Goal: Information Seeking & Learning: Learn about a topic

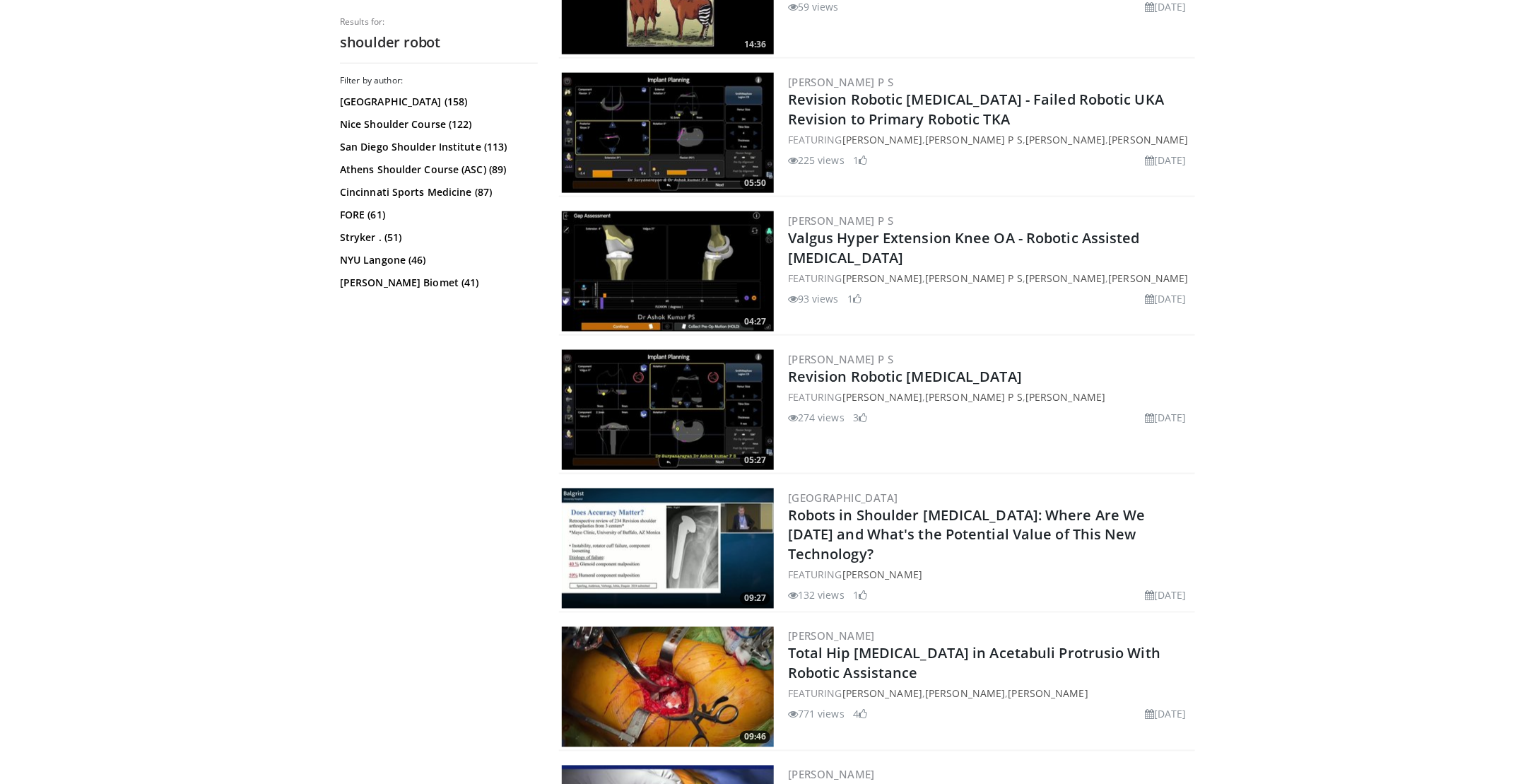
scroll to position [918, 0]
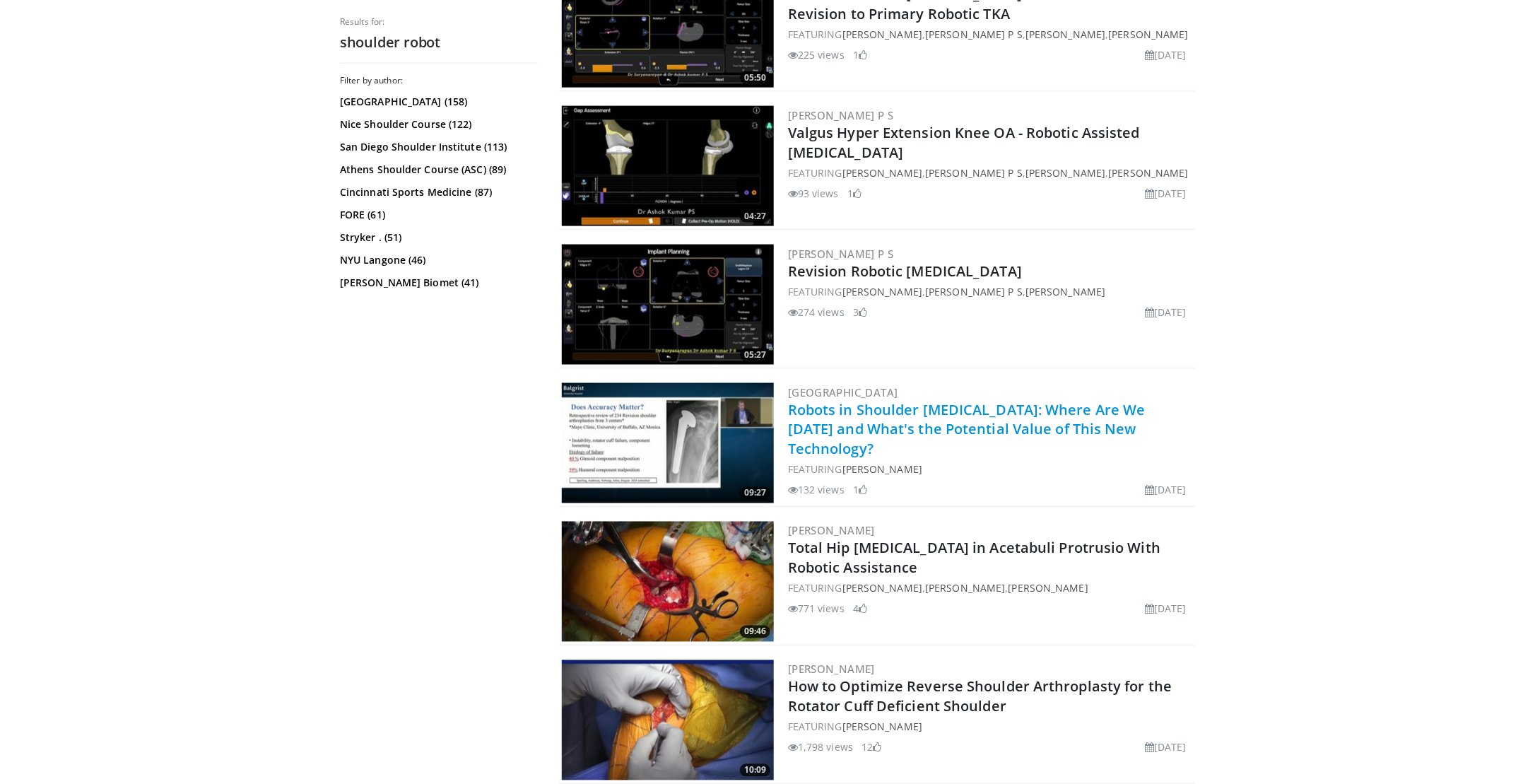
click at [957, 406] on link "Robots in Shoulder Arthroplasty: Where Are We Today and What's the Potential Va…" at bounding box center [967, 429] width 358 height 59
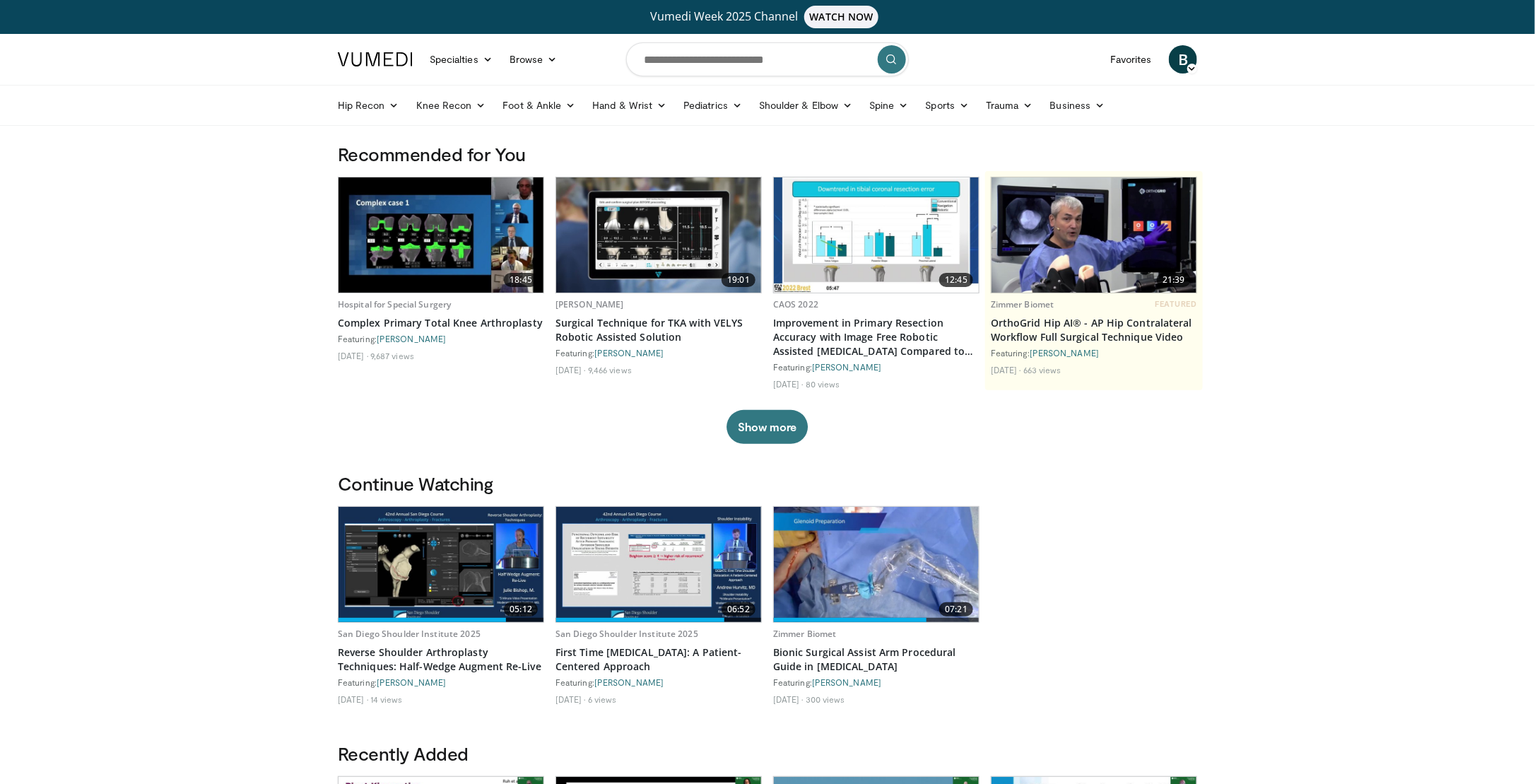
click at [417, 233] on img at bounding box center [442, 235] width 205 height 115
click at [693, 253] on img at bounding box center [660, 235] width 205 height 115
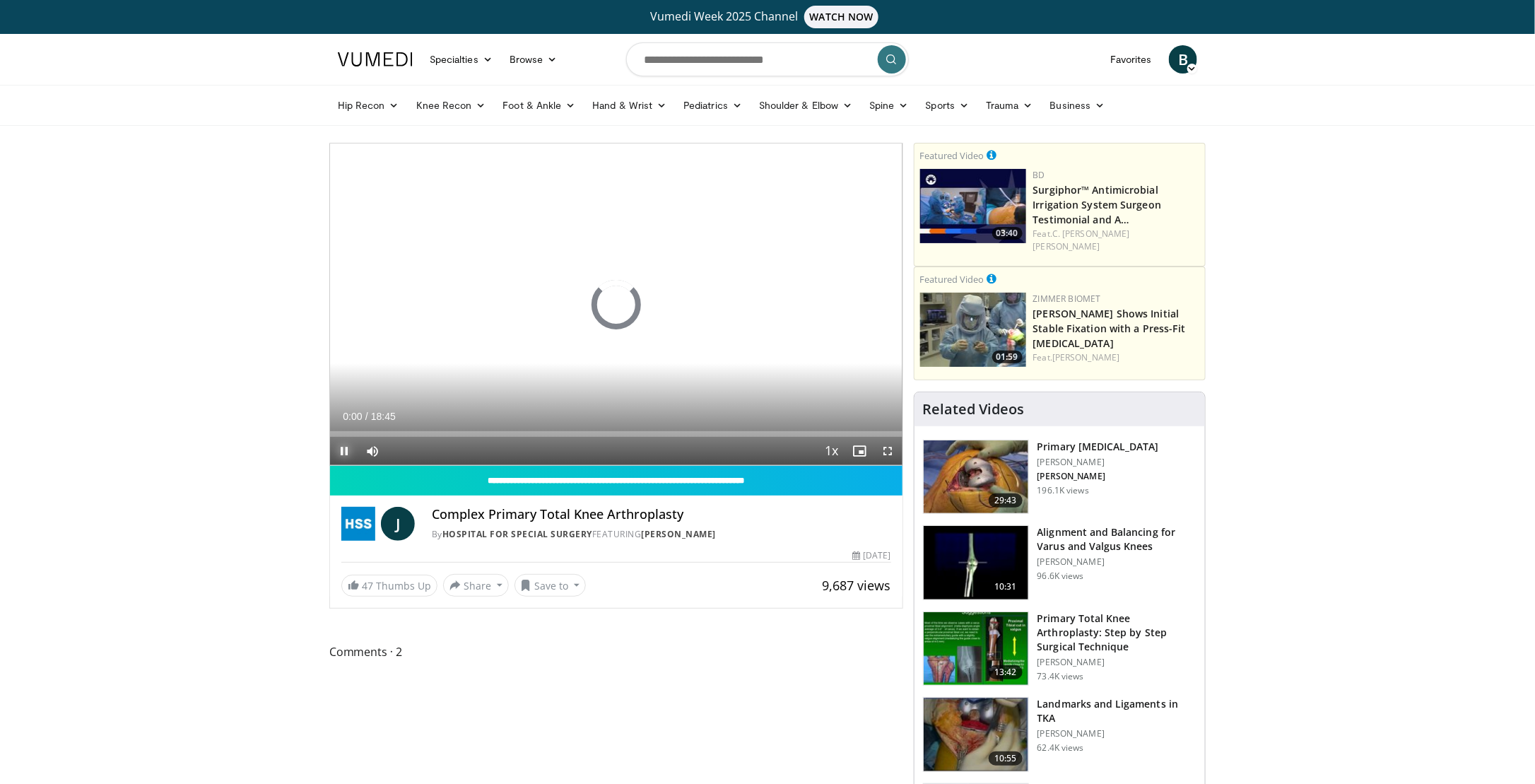
click at [358, 437] on span "Video Player" at bounding box center [344, 450] width 28 height 28
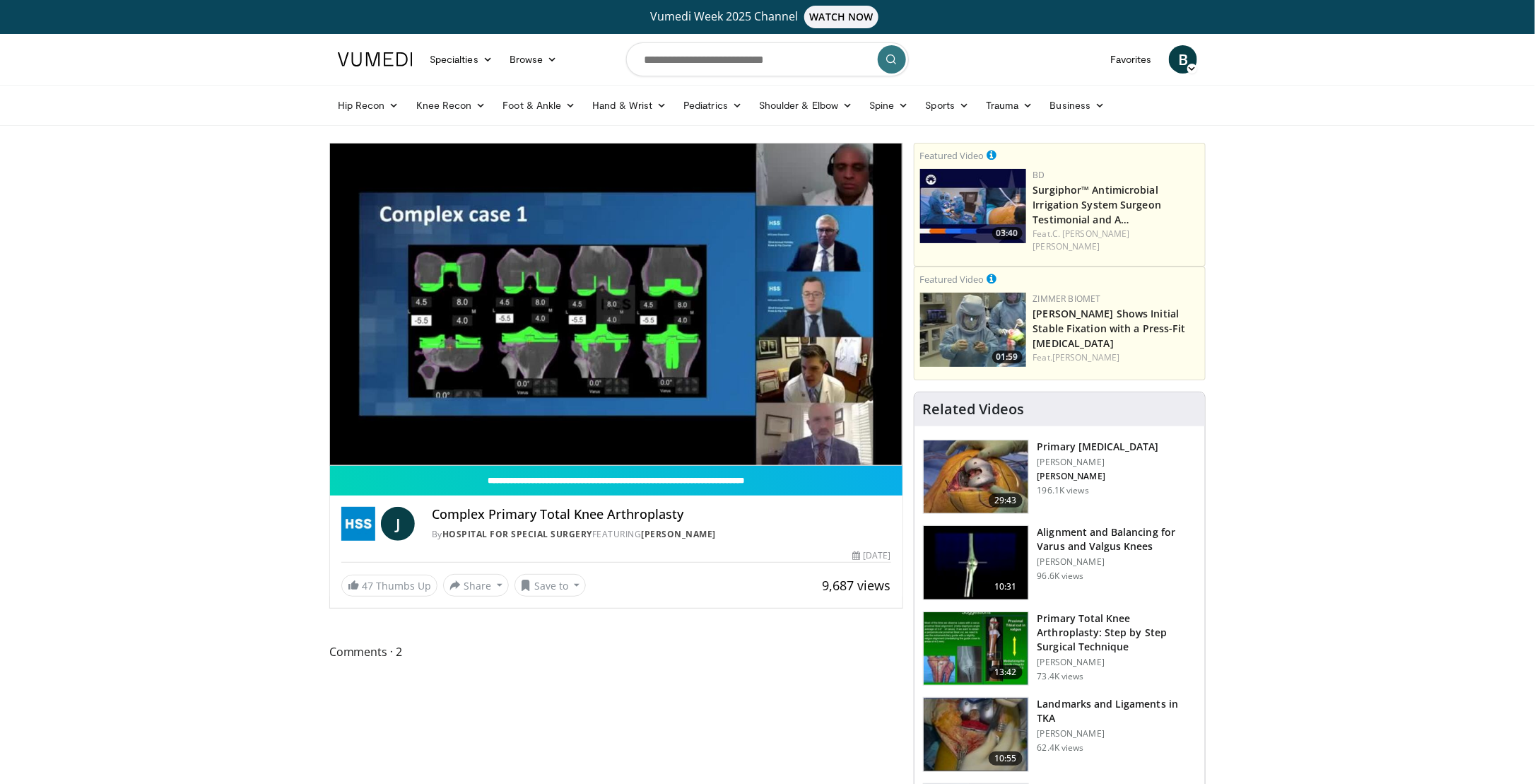
click at [349, 433] on video-js "**********" at bounding box center [616, 304] width 572 height 322
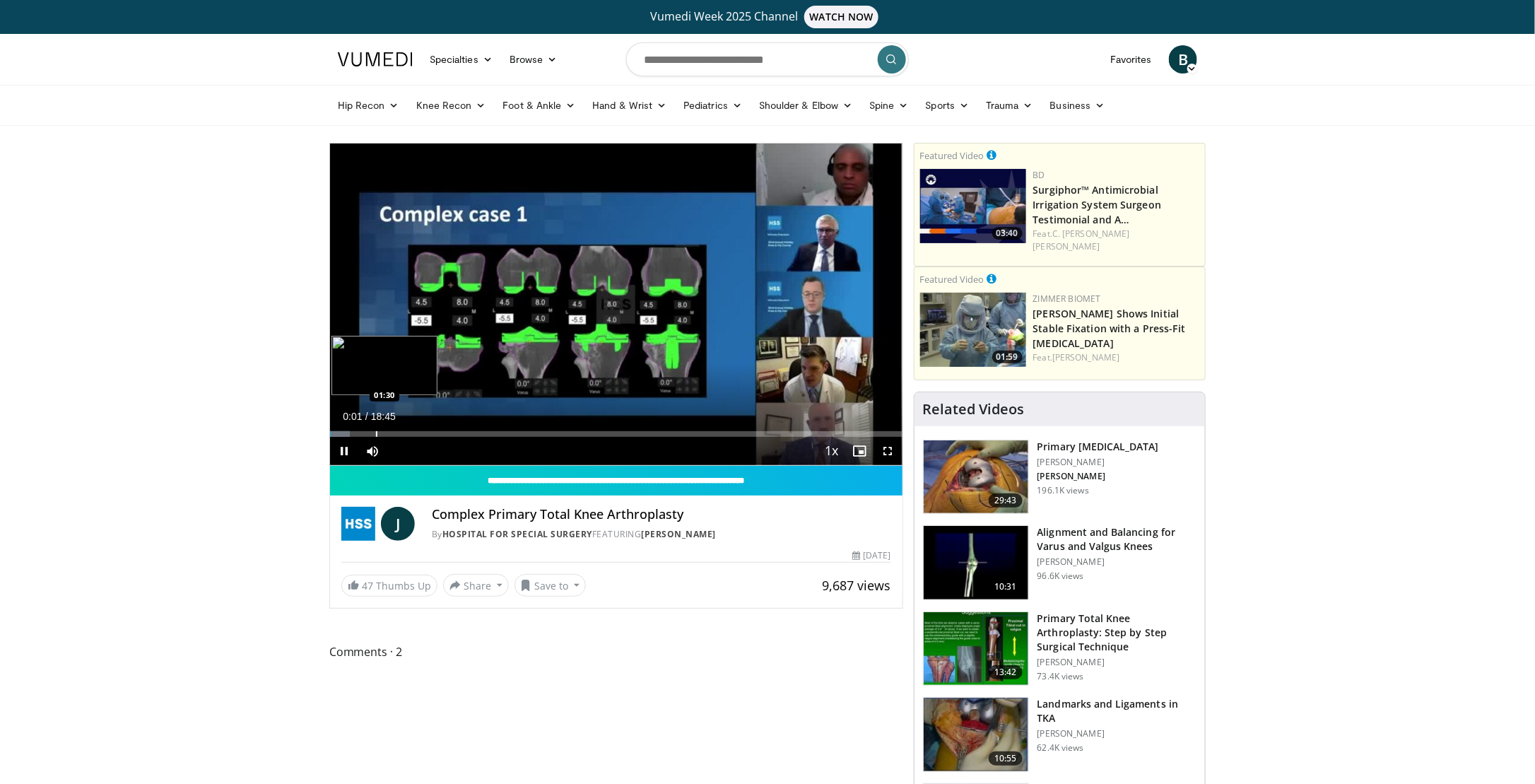
click at [376, 434] on div "Progress Bar" at bounding box center [376, 434] width 1 height 6
click at [387, 434] on div "Loaded : 8.81% 01:31 01:48" at bounding box center [616, 434] width 572 height 6
click at [396, 436] on div "Progress Bar" at bounding box center [396, 434] width 1 height 6
click at [423, 436] on div "Progress Bar" at bounding box center [423, 434] width 1 height 6
click at [348, 438] on span "Video Player" at bounding box center [344, 450] width 28 height 28
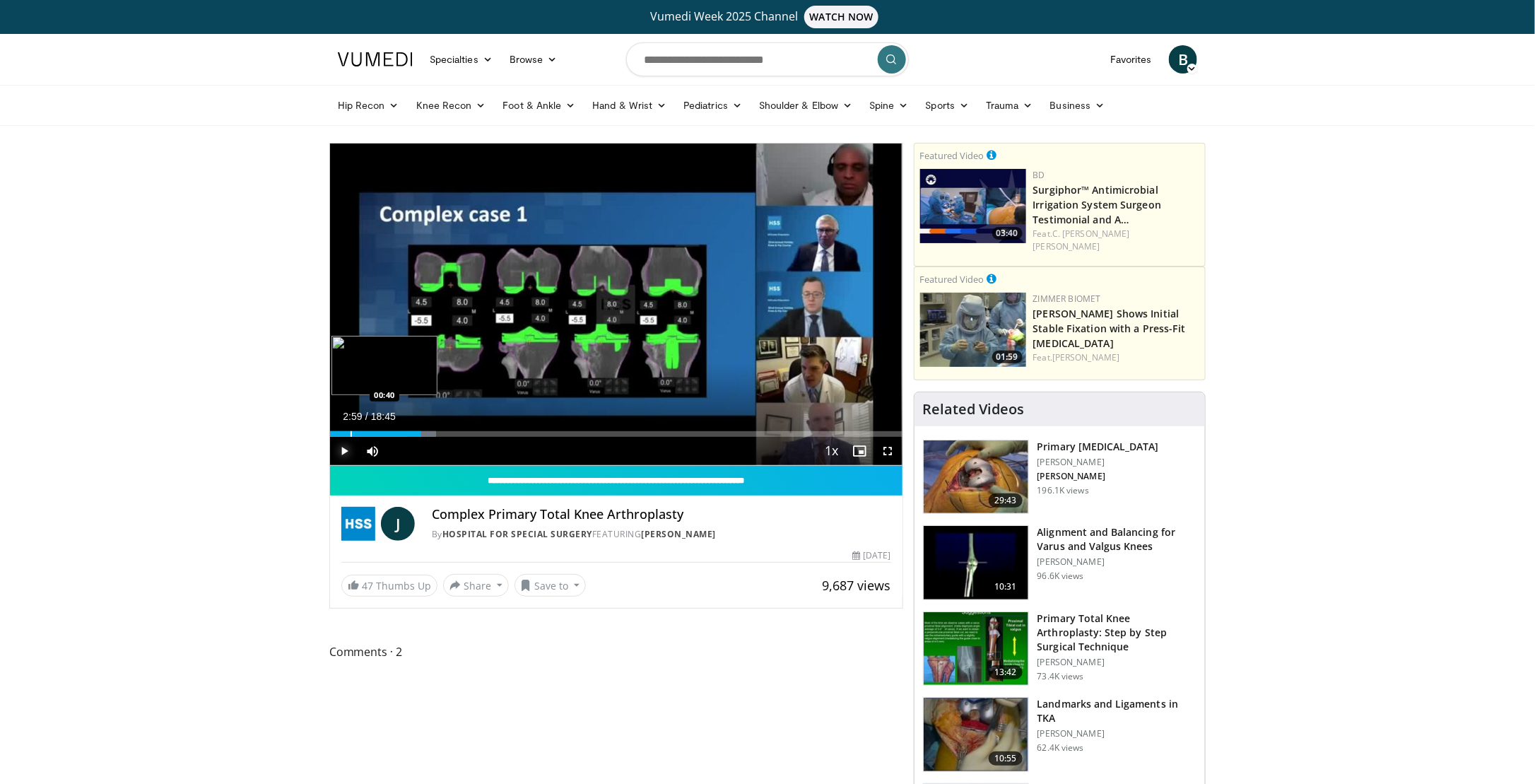
click at [350, 433] on div "Progress Bar" at bounding box center [350, 434] width 1 height 6
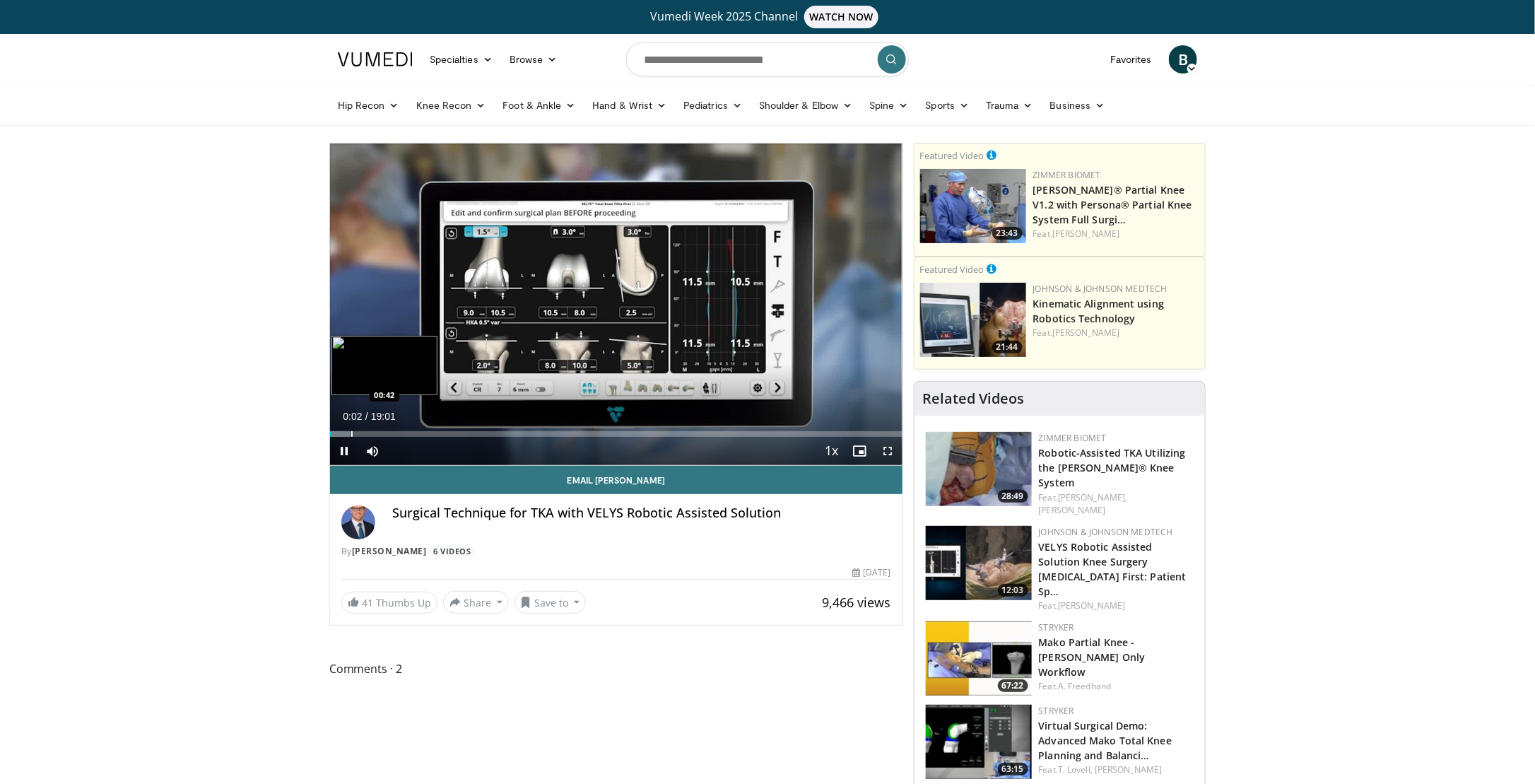
click at [351, 436] on div "Progress Bar" at bounding box center [351, 434] width 1 height 6
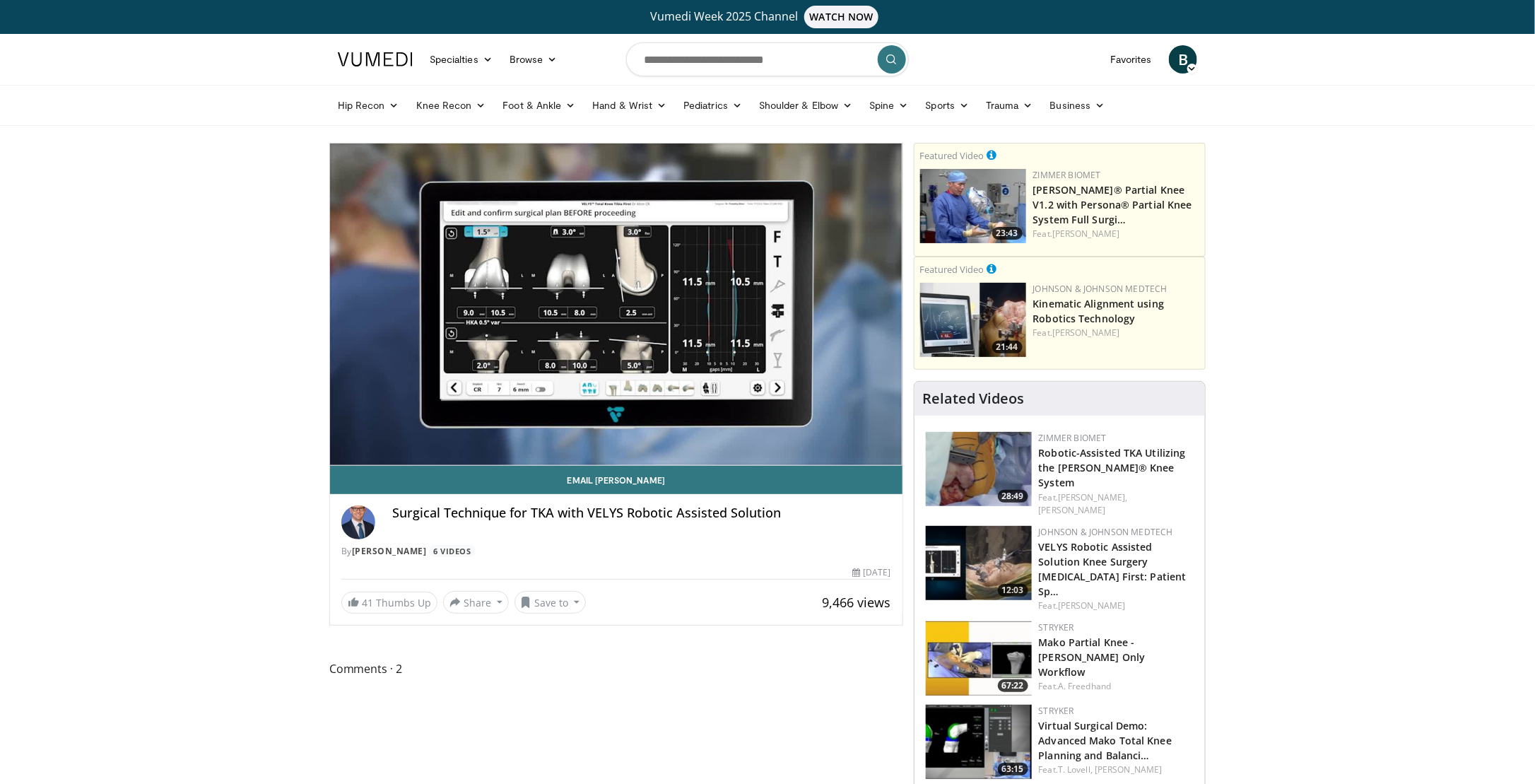
click at [620, 690] on div "Comments 2" at bounding box center [616, 676] width 574 height 34
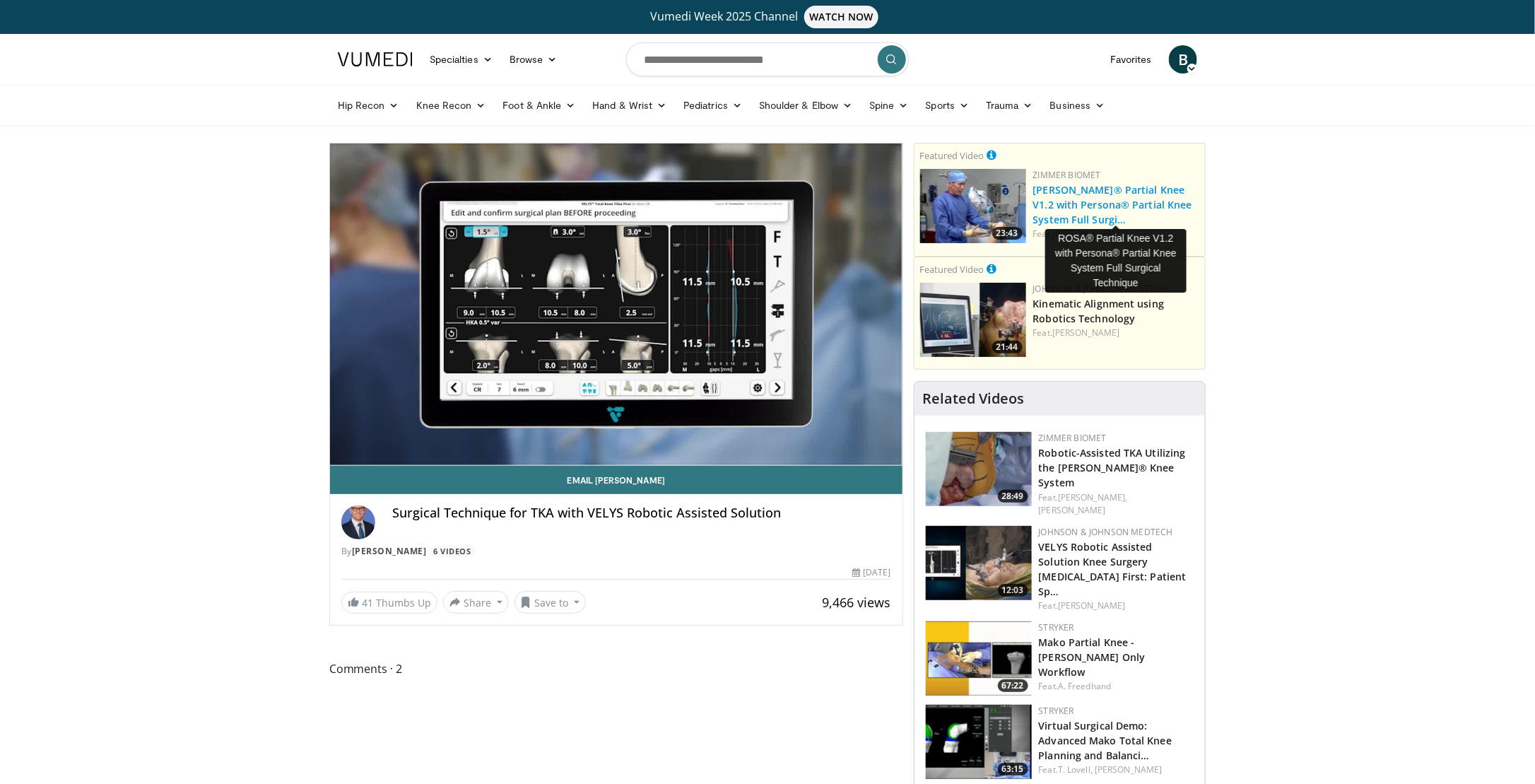
click at [1121, 198] on link "ROSA® Partial Knee V1.2 with Persona® Partial Knee System Full Surgi…" at bounding box center [1114, 204] width 159 height 43
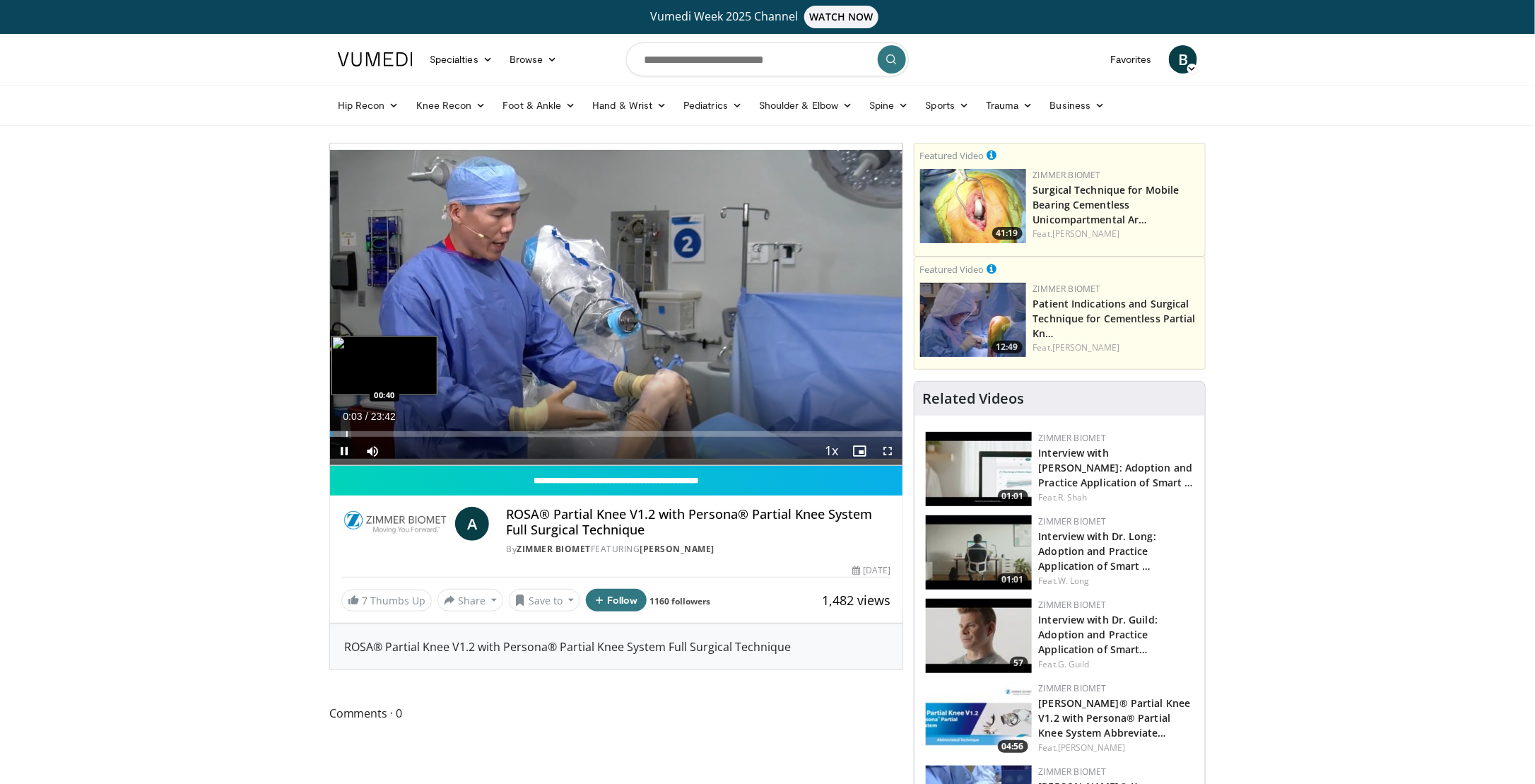
click at [348, 435] on div "Loaded : 2.78% 00:03 00:40" at bounding box center [616, 434] width 572 height 6
click at [360, 433] on div "Progress Bar" at bounding box center [362, 434] width 32 height 6
click at [373, 433] on div "Progress Bar" at bounding box center [372, 434] width 1 height 6
click at [383, 436] on div "Progress Bar" at bounding box center [383, 434] width 1 height 6
click at [398, 435] on div "Loaded : 14.07% 02:20 02:51" at bounding box center [616, 434] width 572 height 6
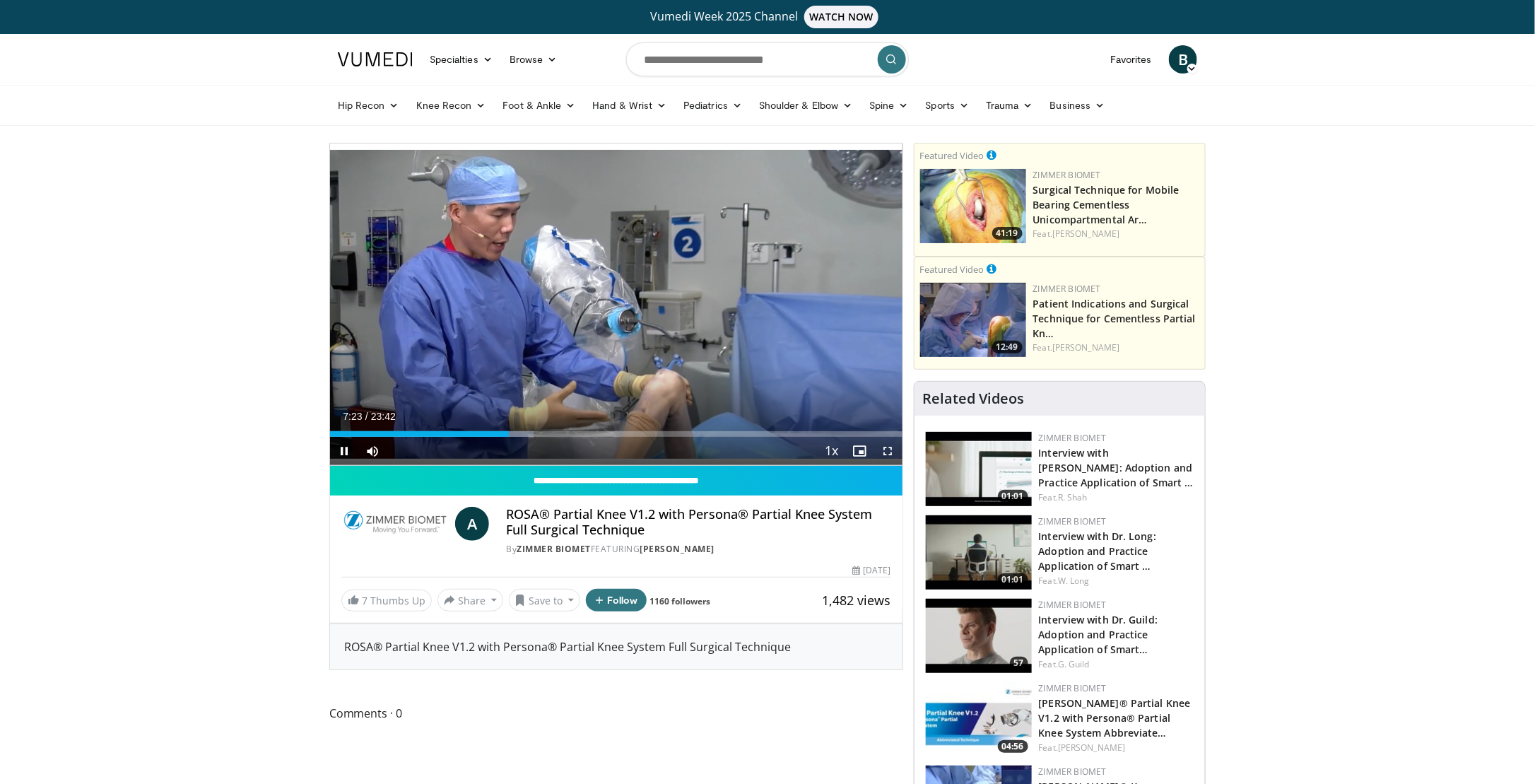
click at [514, 437] on div "Current Time 7:23 / Duration 23:42 Pause Skip Backward Skip Forward Mute 0% Loa…" at bounding box center [616, 450] width 572 height 28
click at [517, 433] on div "Progress Bar" at bounding box center [517, 434] width 1 height 6
click at [527, 433] on div "Progress Bar" at bounding box center [526, 434] width 1 height 6
click at [554, 436] on div "Progress Bar" at bounding box center [554, 434] width 1 height 6
click at [572, 436] on div "Progress Bar" at bounding box center [572, 434] width 1 height 6
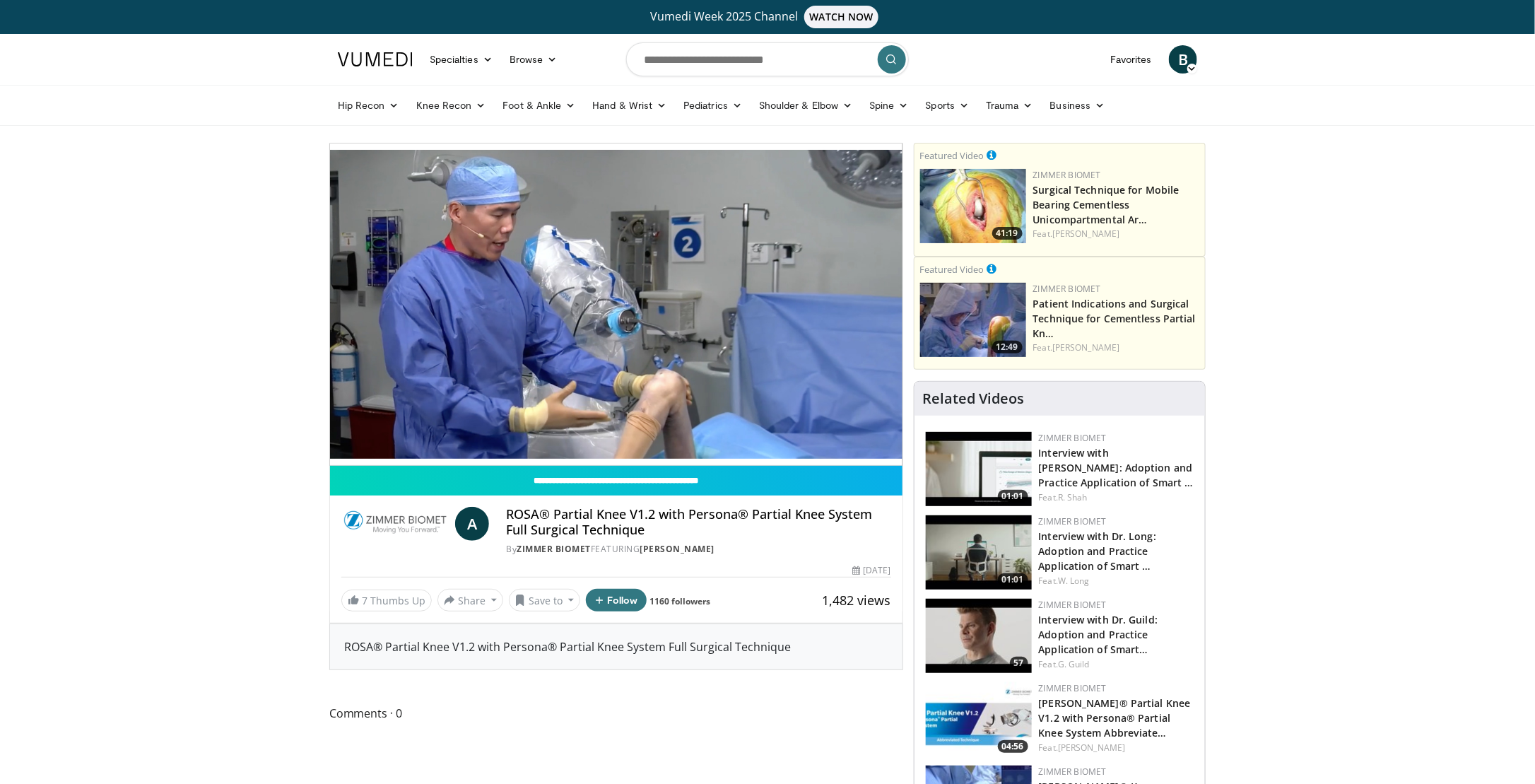
click at [581, 436] on video-js "**********" at bounding box center [616, 304] width 572 height 322
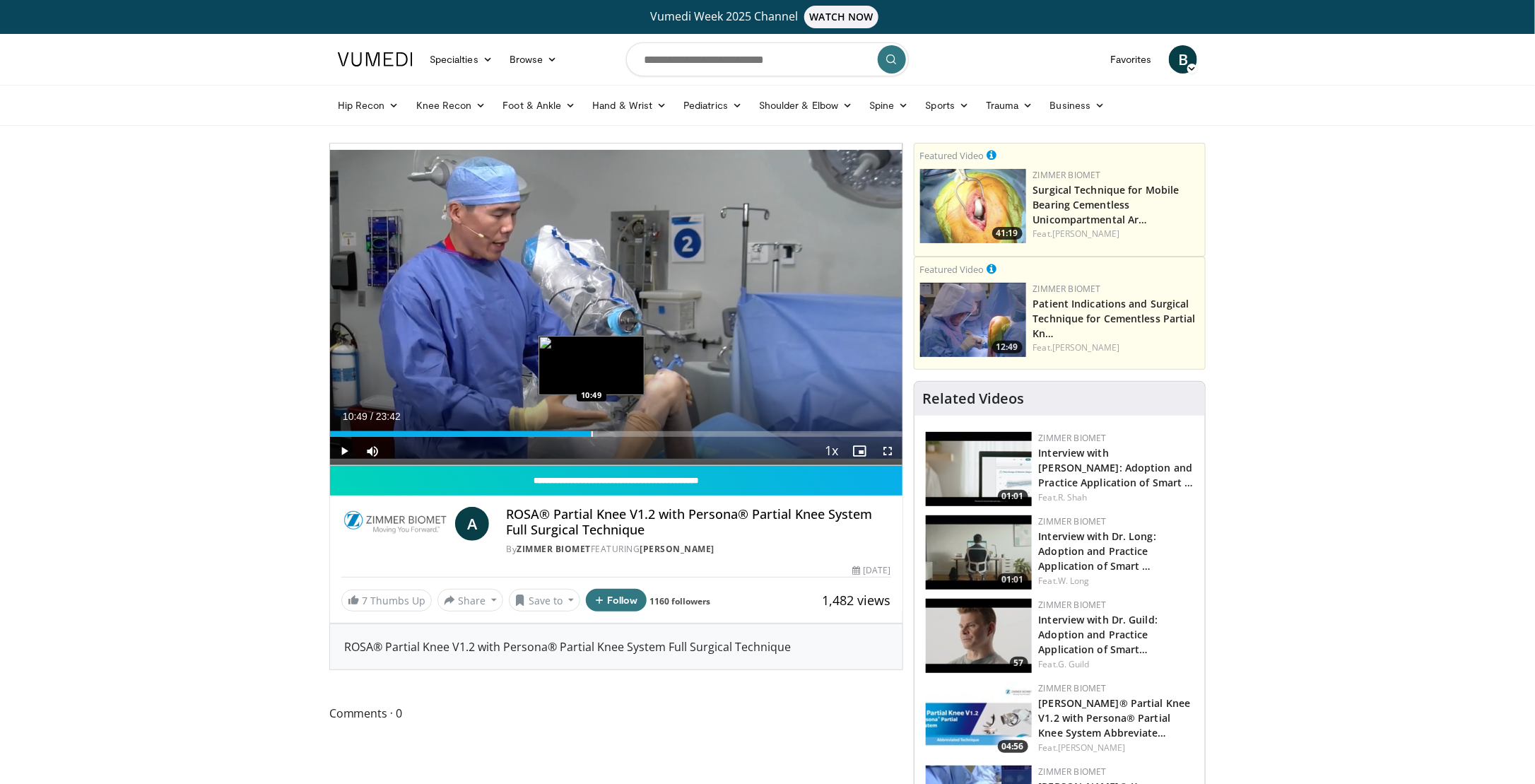
click at [591, 433] on div "Progress Bar" at bounding box center [591, 434] width 1 height 6
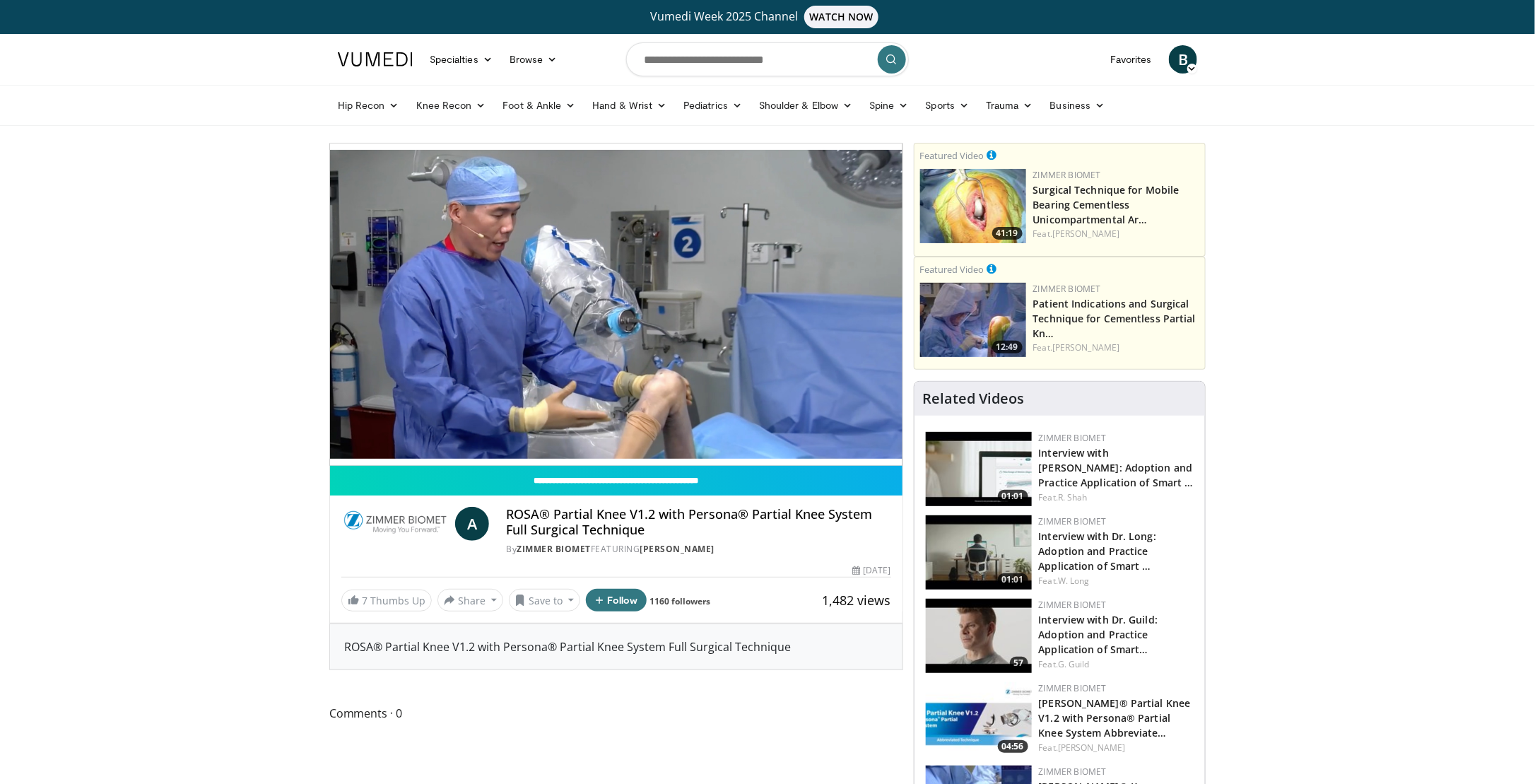
click at [612, 436] on video-js "**********" at bounding box center [616, 304] width 572 height 322
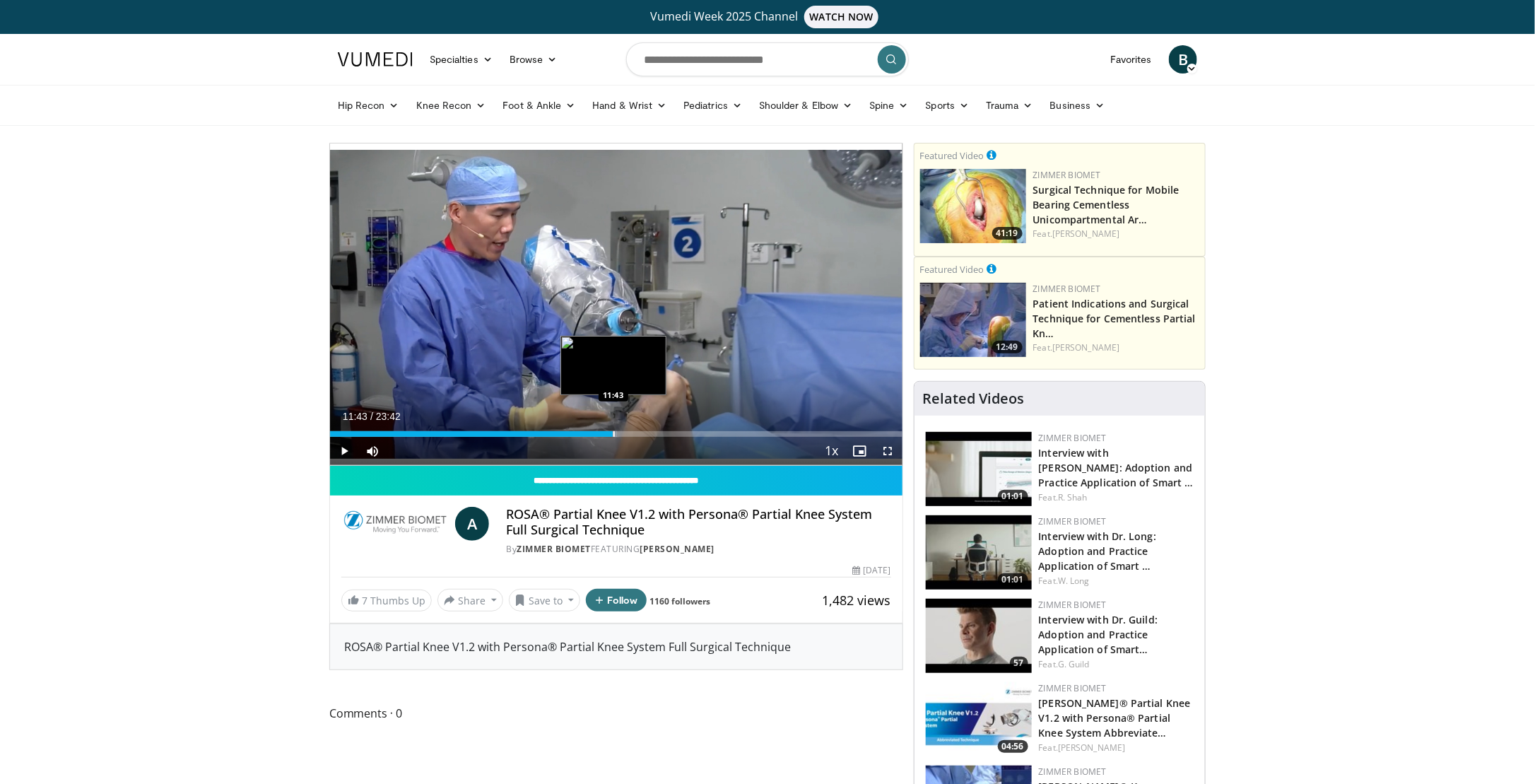
click at [613, 434] on div "Progress Bar" at bounding box center [613, 434] width 1 height 6
click at [636, 436] on div "Progress Bar" at bounding box center [636, 434] width 1 height 6
click at [651, 432] on div "Progress Bar" at bounding box center [651, 434] width 1 height 6
click at [665, 433] on div "Progress Bar" at bounding box center [665, 434] width 1 height 6
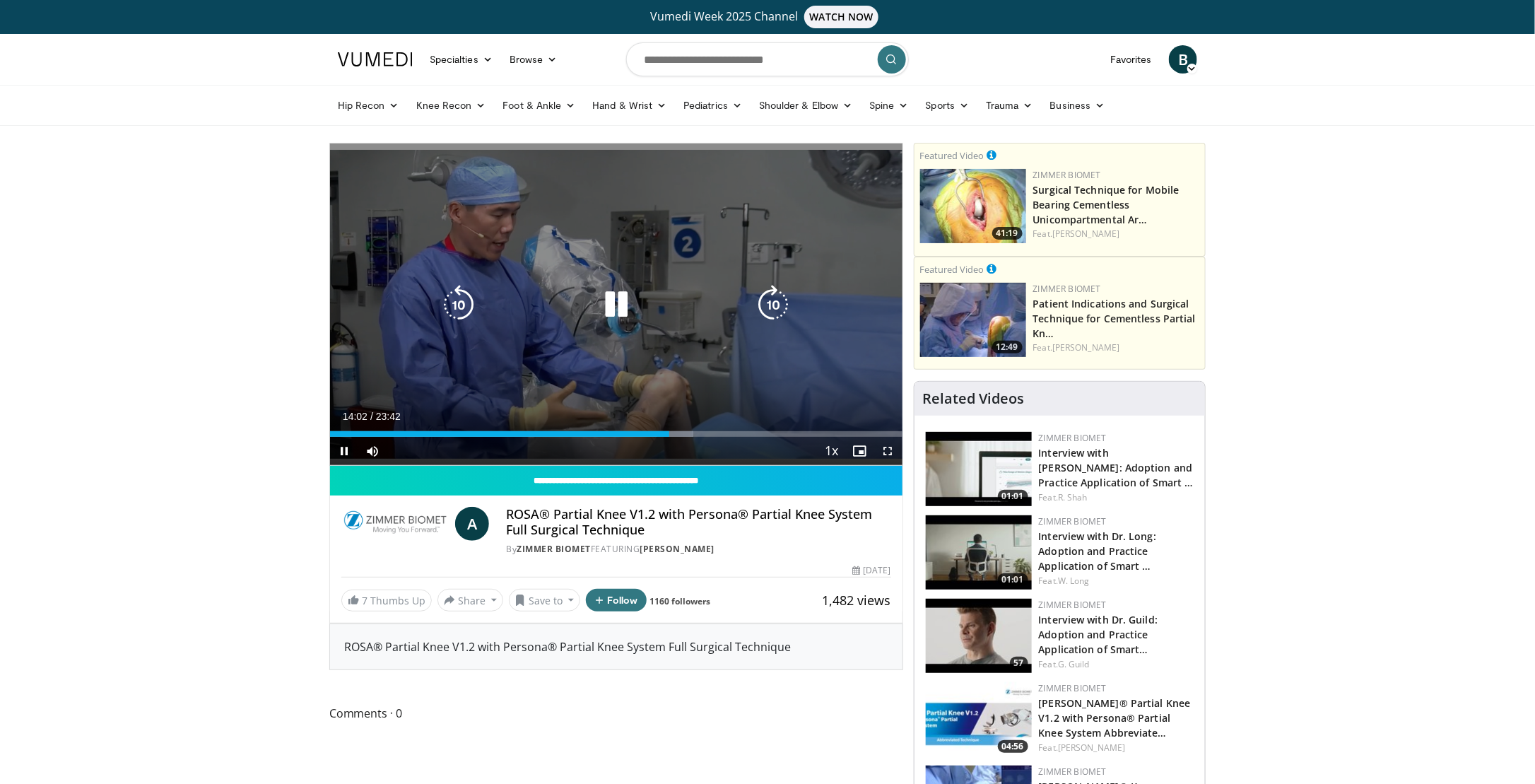
click at [687, 434] on div "Progress Bar" at bounding box center [676, 434] width 36 height 6
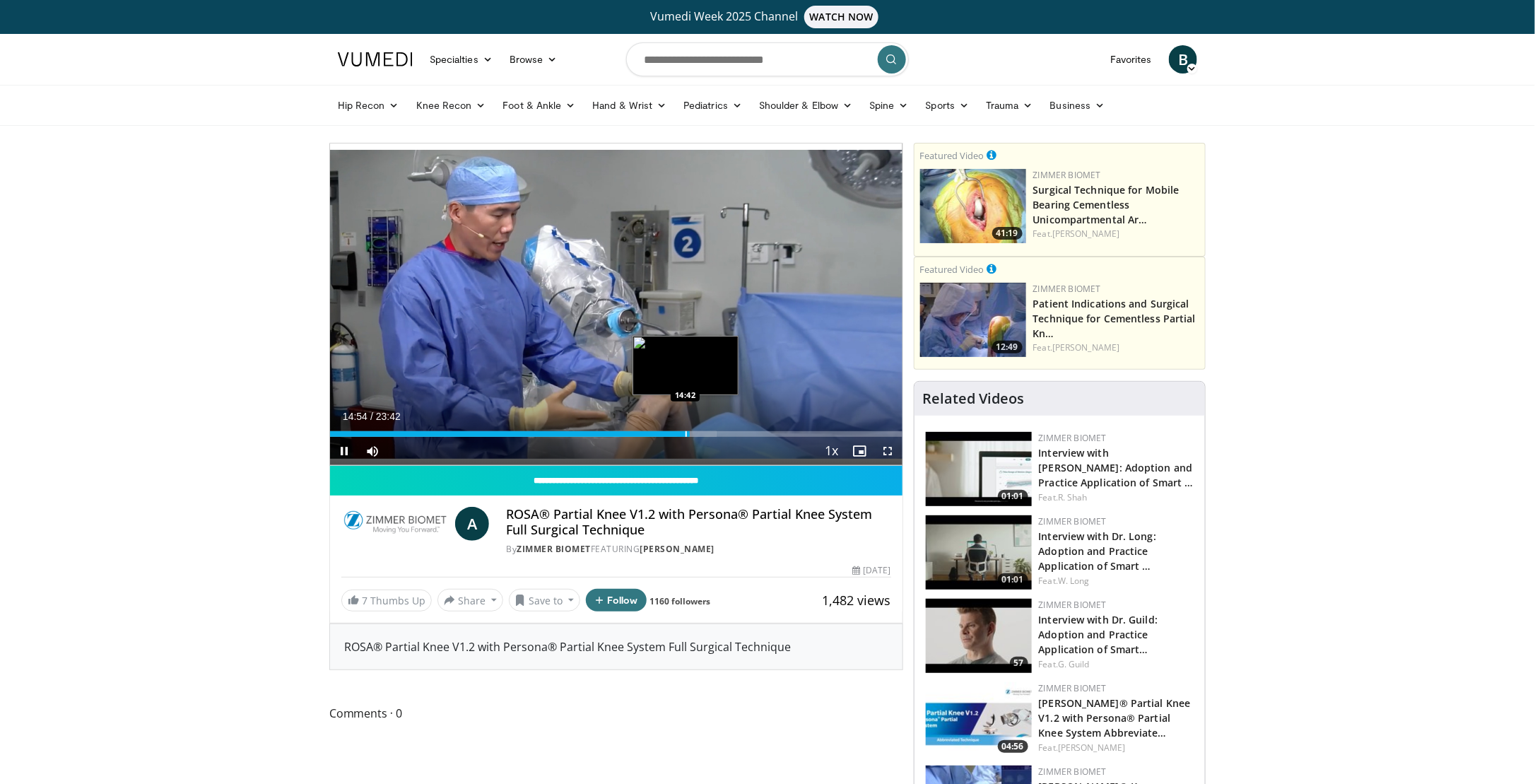
click at [685, 433] on div "Progress Bar" at bounding box center [685, 434] width 1 height 6
click at [706, 439] on div "Current Time 14:49 / Duration 23:42 Pause Skip Backward Skip Forward Mute 0% Lo…" at bounding box center [616, 450] width 572 height 28
click at [708, 436] on div "Loaded : 67.55% 14:50 14:30" at bounding box center [616, 434] width 572 height 6
click at [719, 434] on div "Progress Bar" at bounding box center [718, 434] width 1 height 6
click at [731, 434] on div "Progress Bar" at bounding box center [731, 434] width 1 height 6
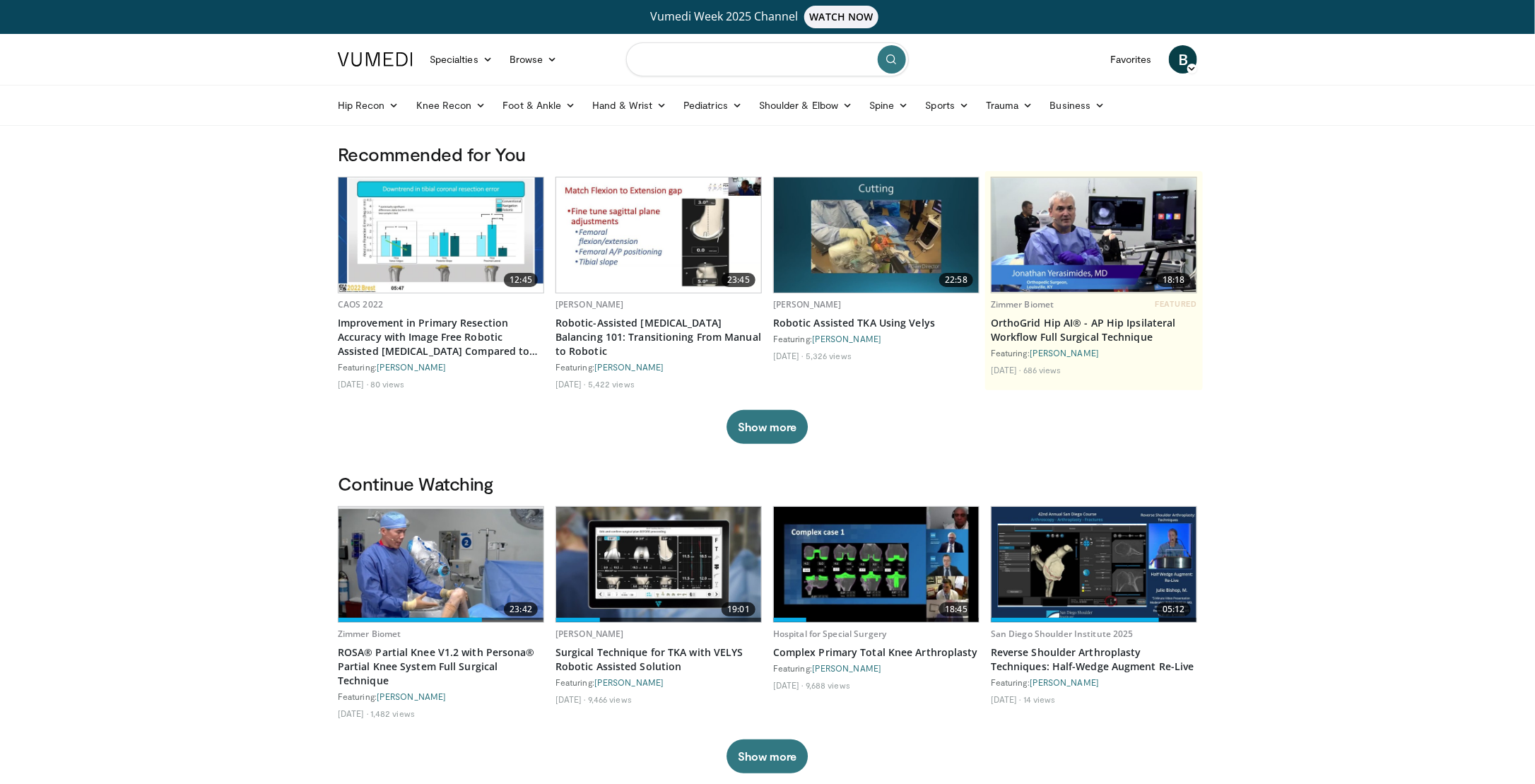
click at [716, 65] on input "Search topics, interventions" at bounding box center [767, 59] width 283 height 34
type input "**********"
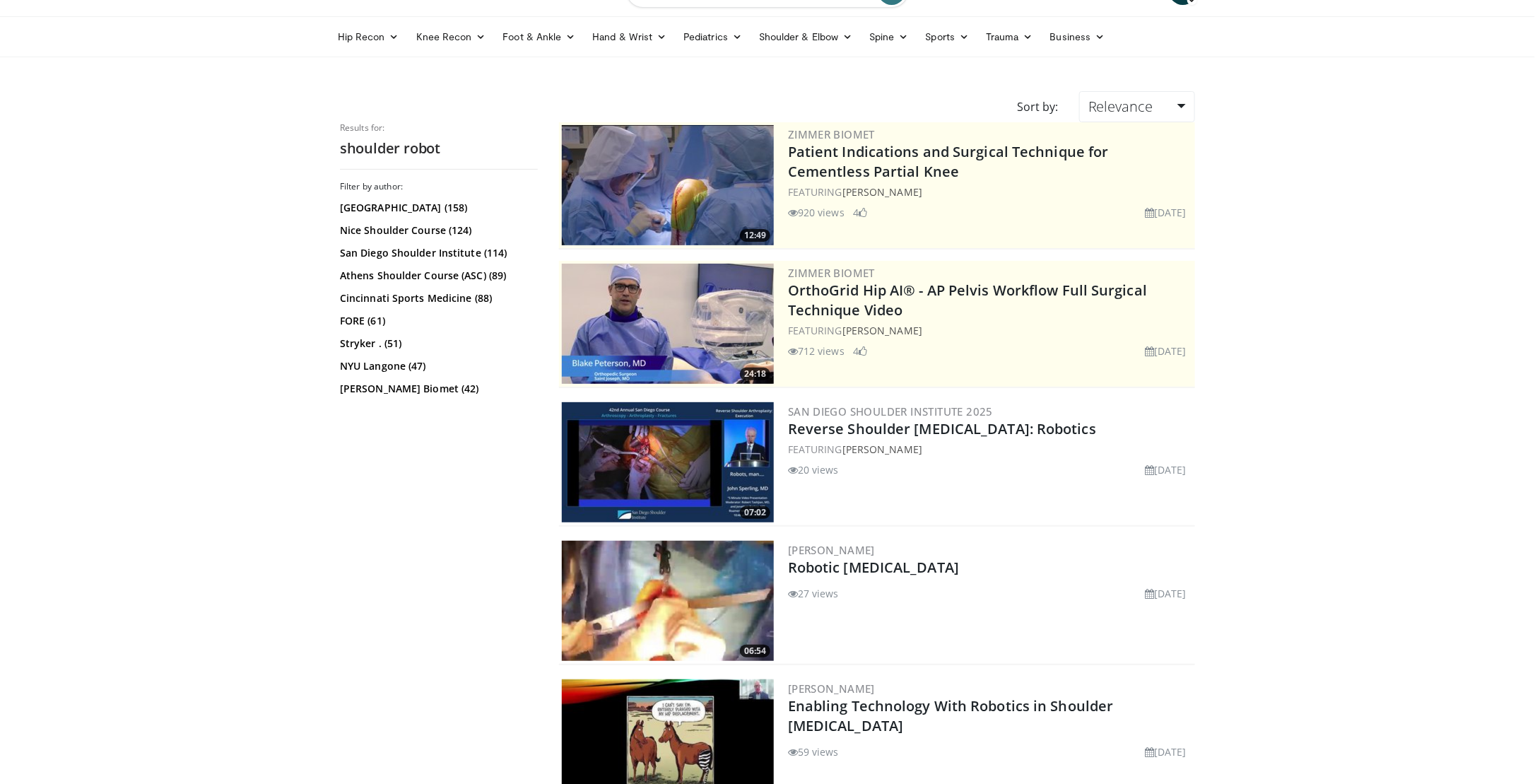
scroll to position [69, 0]
click at [721, 604] on img at bounding box center [667, 600] width 212 height 120
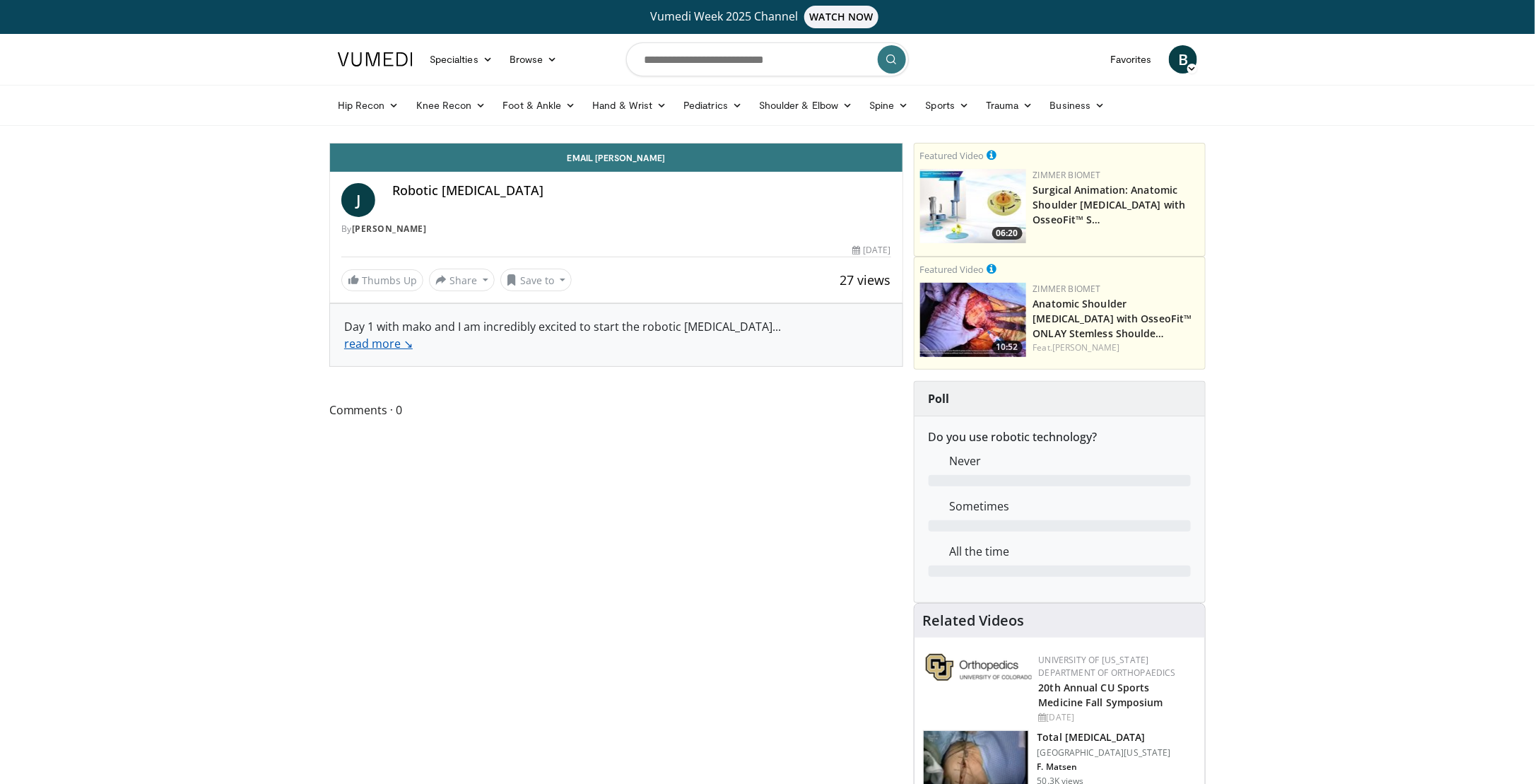
click at [373, 344] on link "read more ↘" at bounding box center [378, 344] width 68 height 15
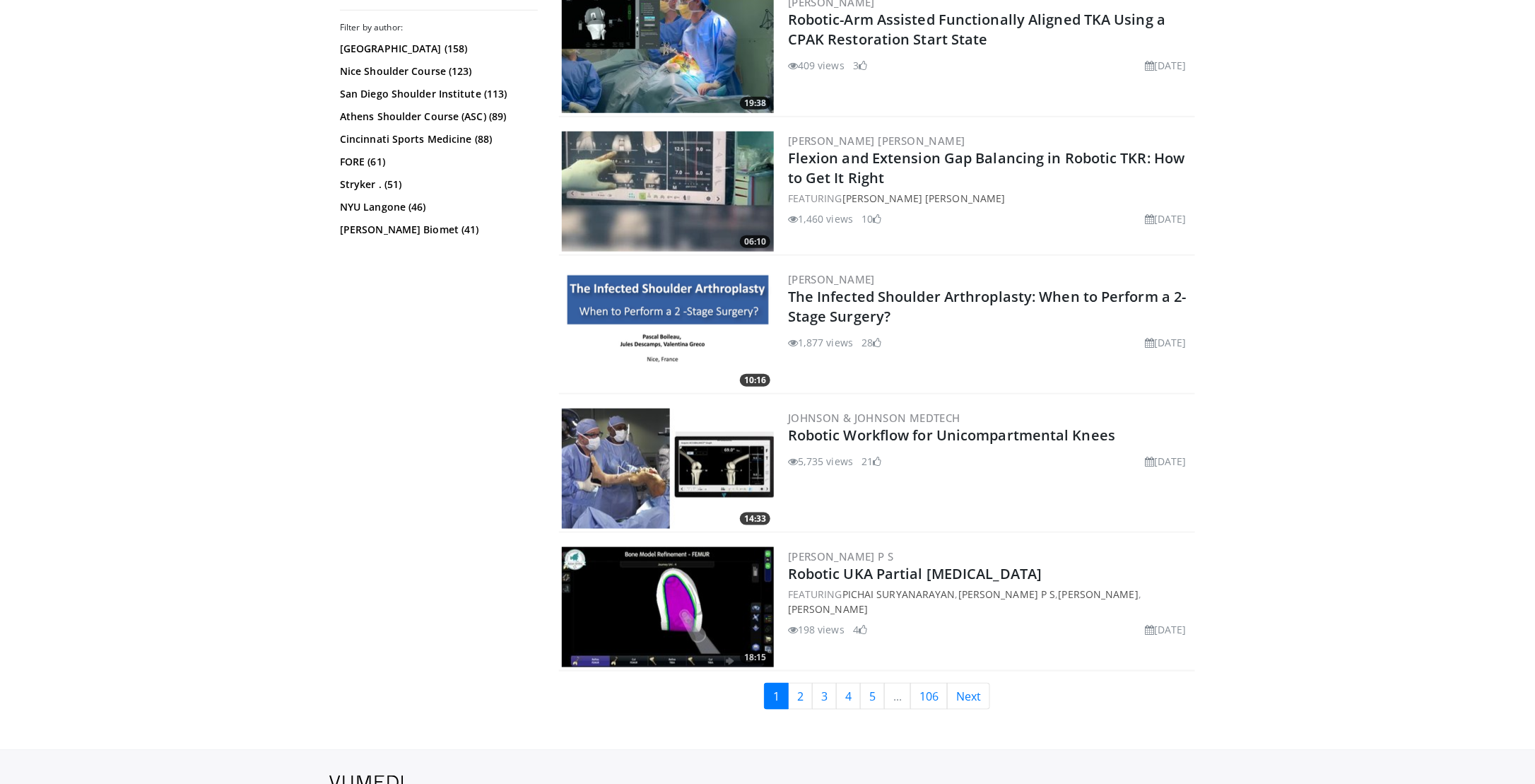
scroll to position [3317, 0]
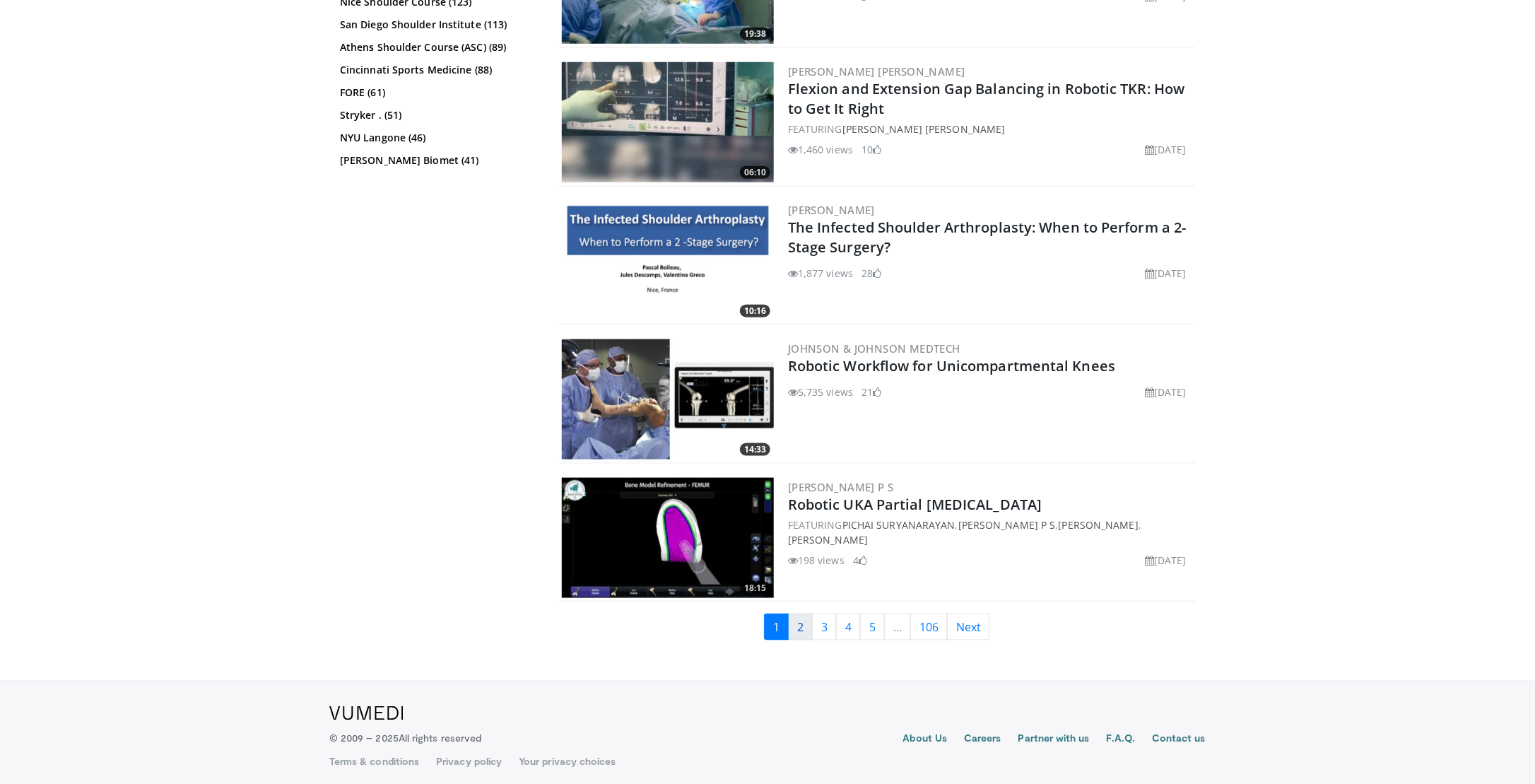
click at [803, 622] on link "2" at bounding box center [801, 627] width 25 height 27
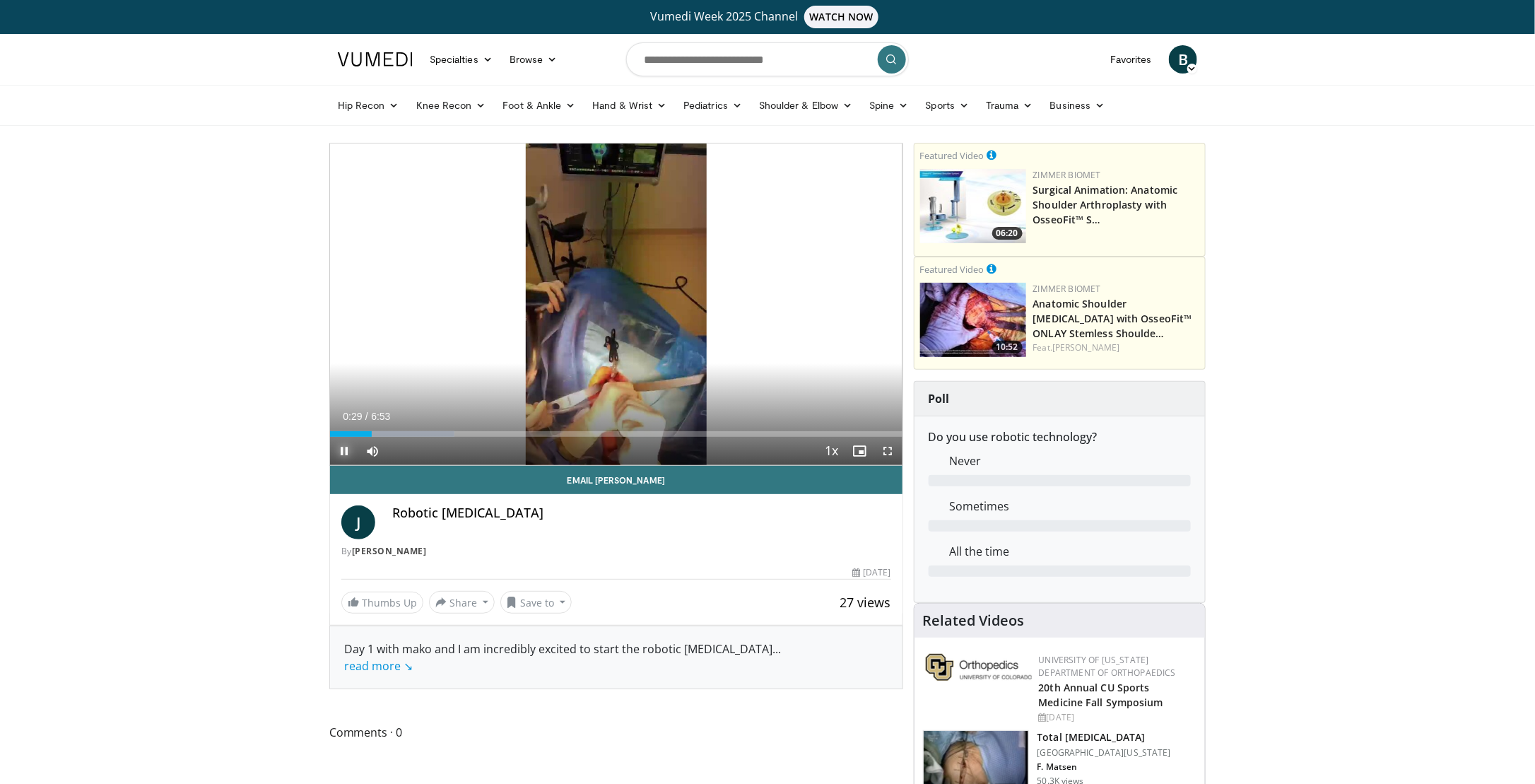
click at [345, 452] on span "Video Player" at bounding box center [344, 450] width 28 height 28
drag, startPoint x: 344, startPoint y: 451, endPoint x: 62, endPoint y: 479, distance: 283.4
click at [345, 451] on span "Video Player" at bounding box center [344, 450] width 28 height 28
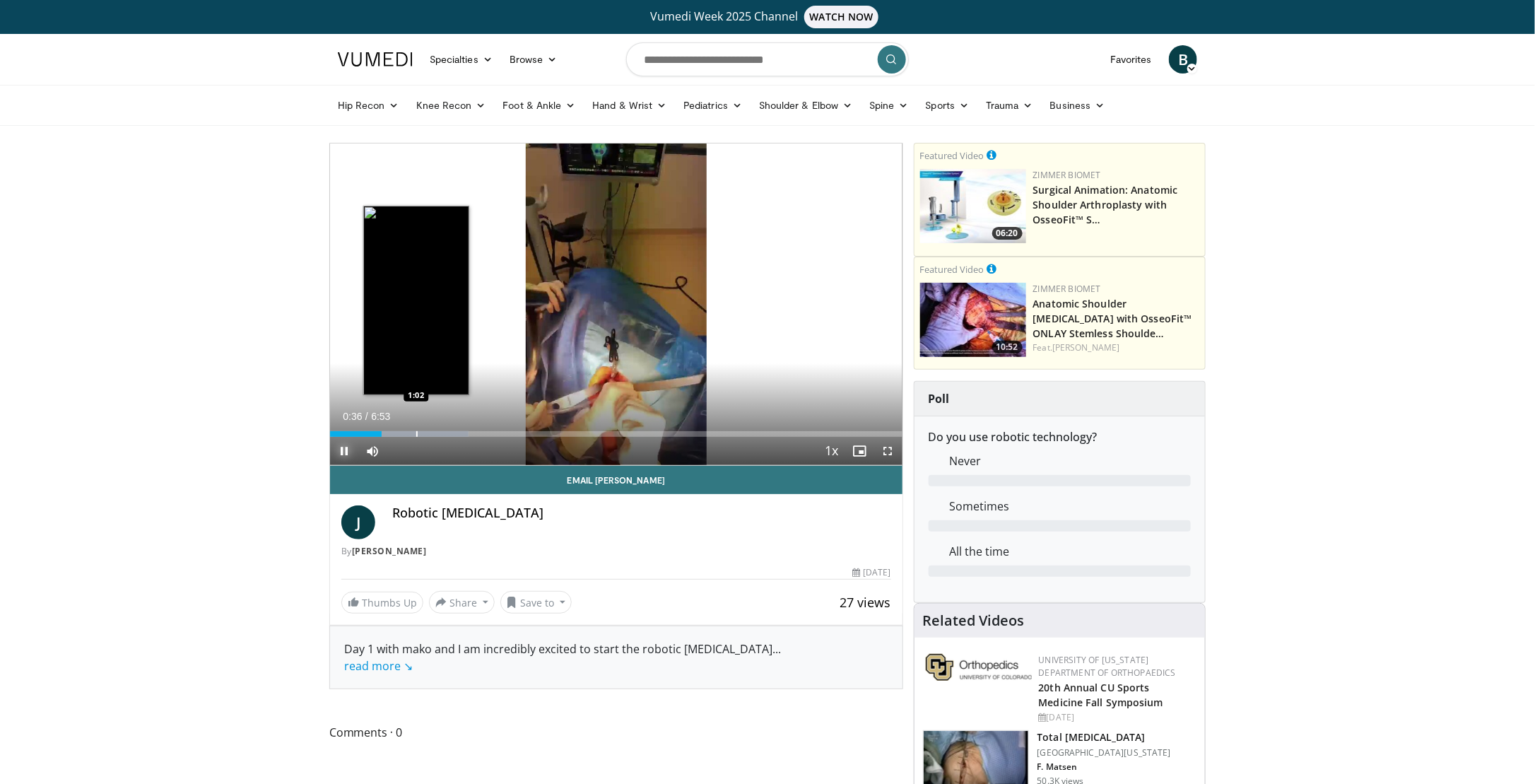
click at [417, 431] on div "Progress Bar" at bounding box center [417, 434] width 1 height 6
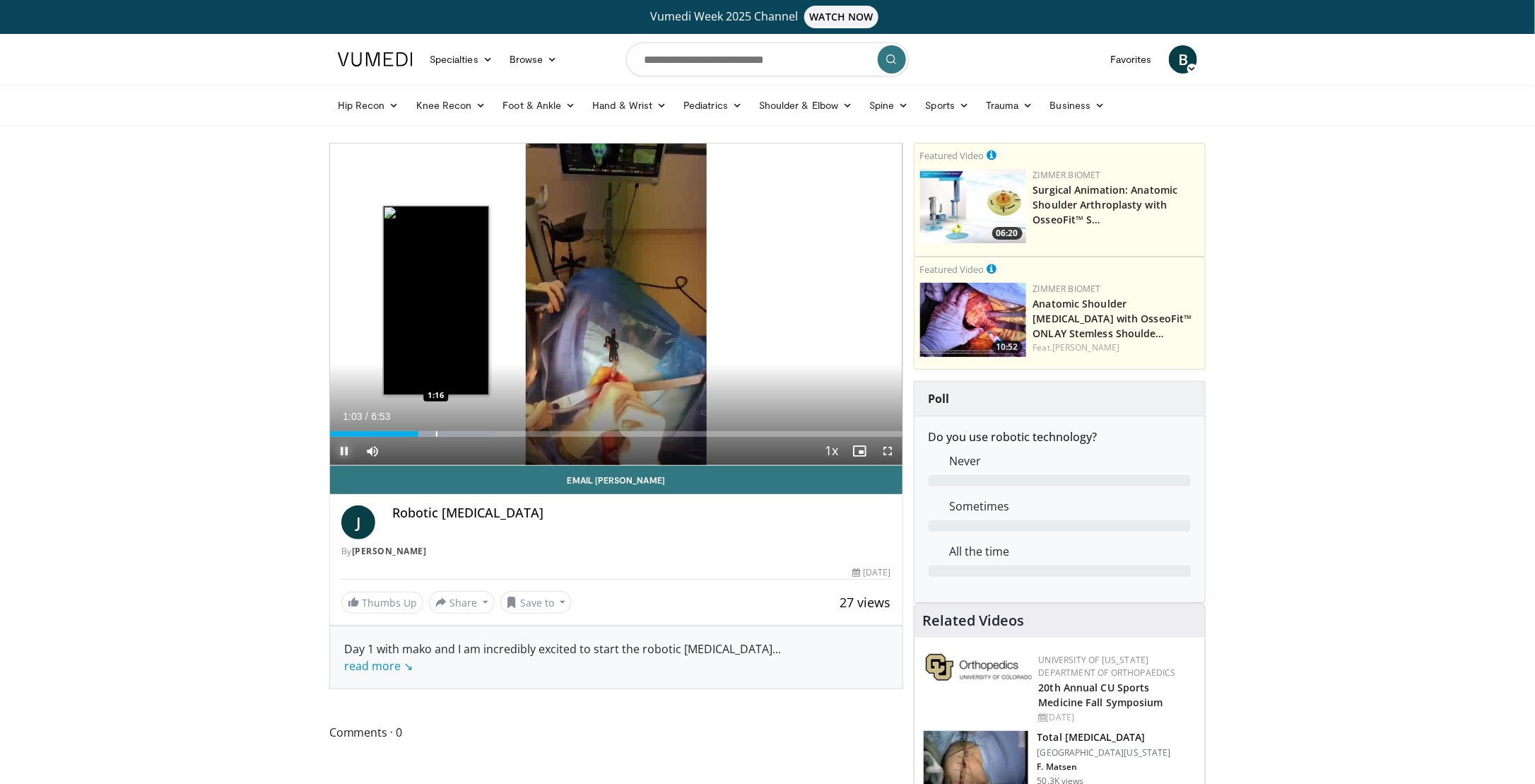
click at [436, 433] on div "Progress Bar" at bounding box center [436, 434] width 1 height 6
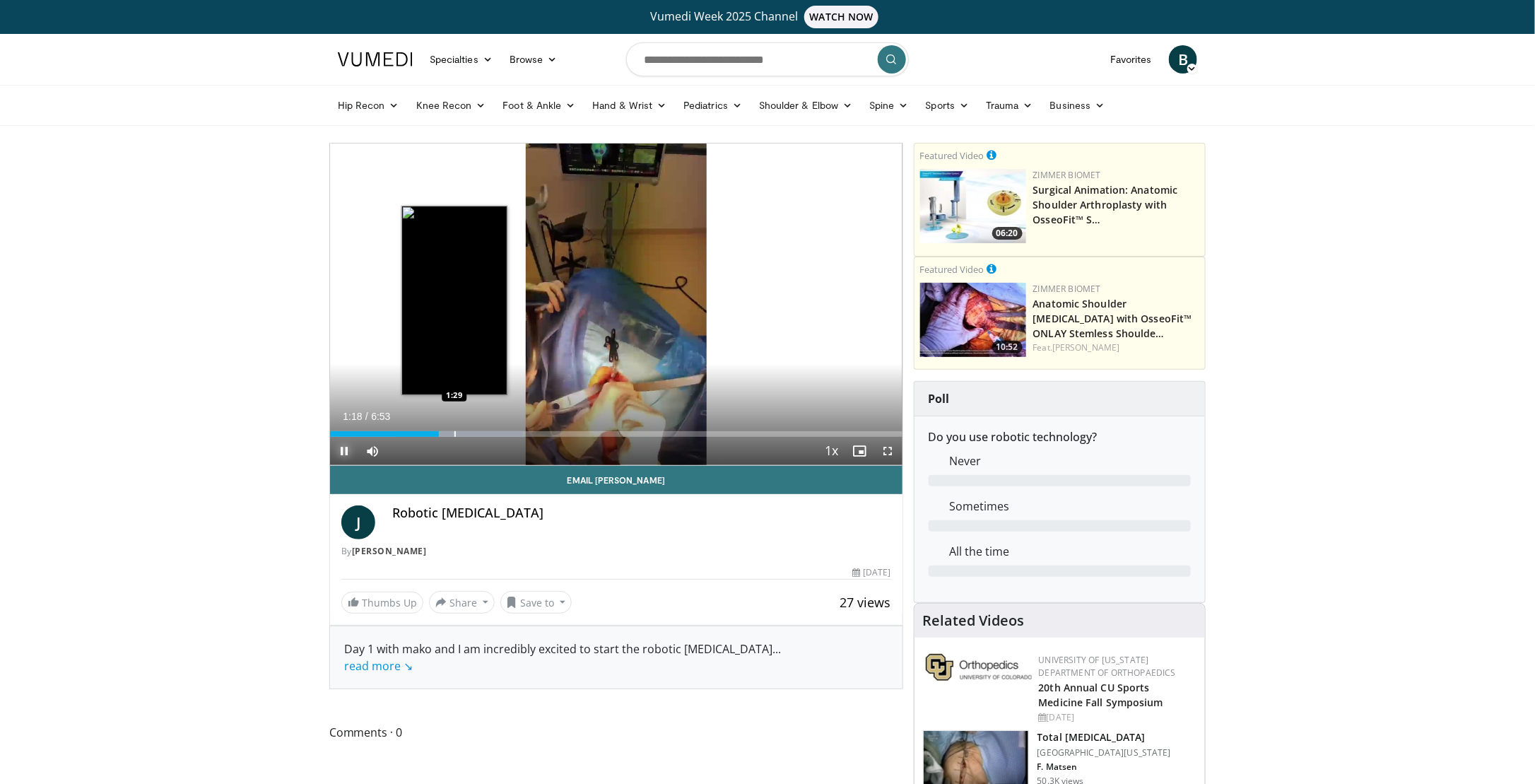
click at [454, 436] on div "Progress Bar" at bounding box center [454, 434] width 1 height 6
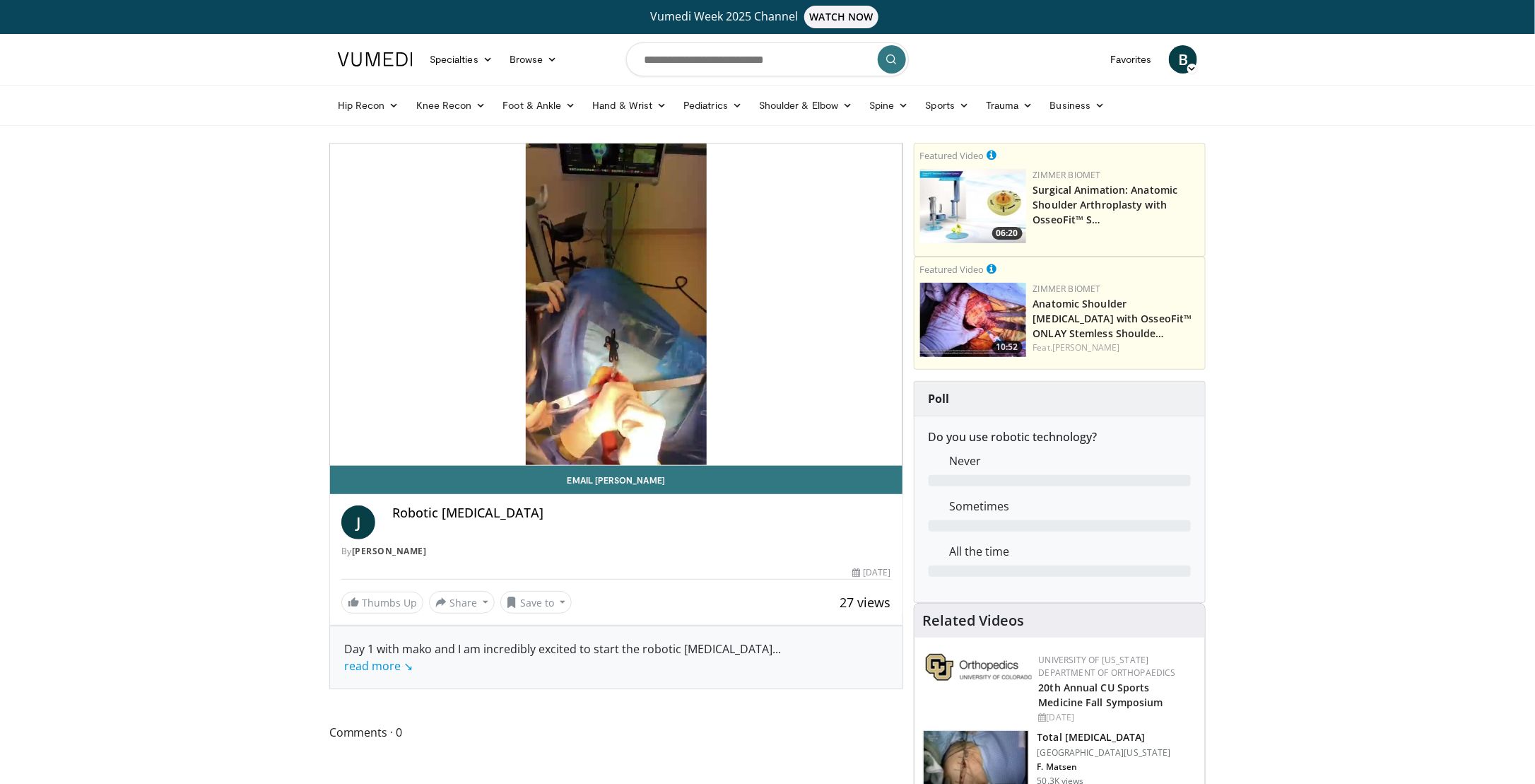
click at [494, 434] on div "10 seconds Tap to unmute" at bounding box center [616, 303] width 572 height 321
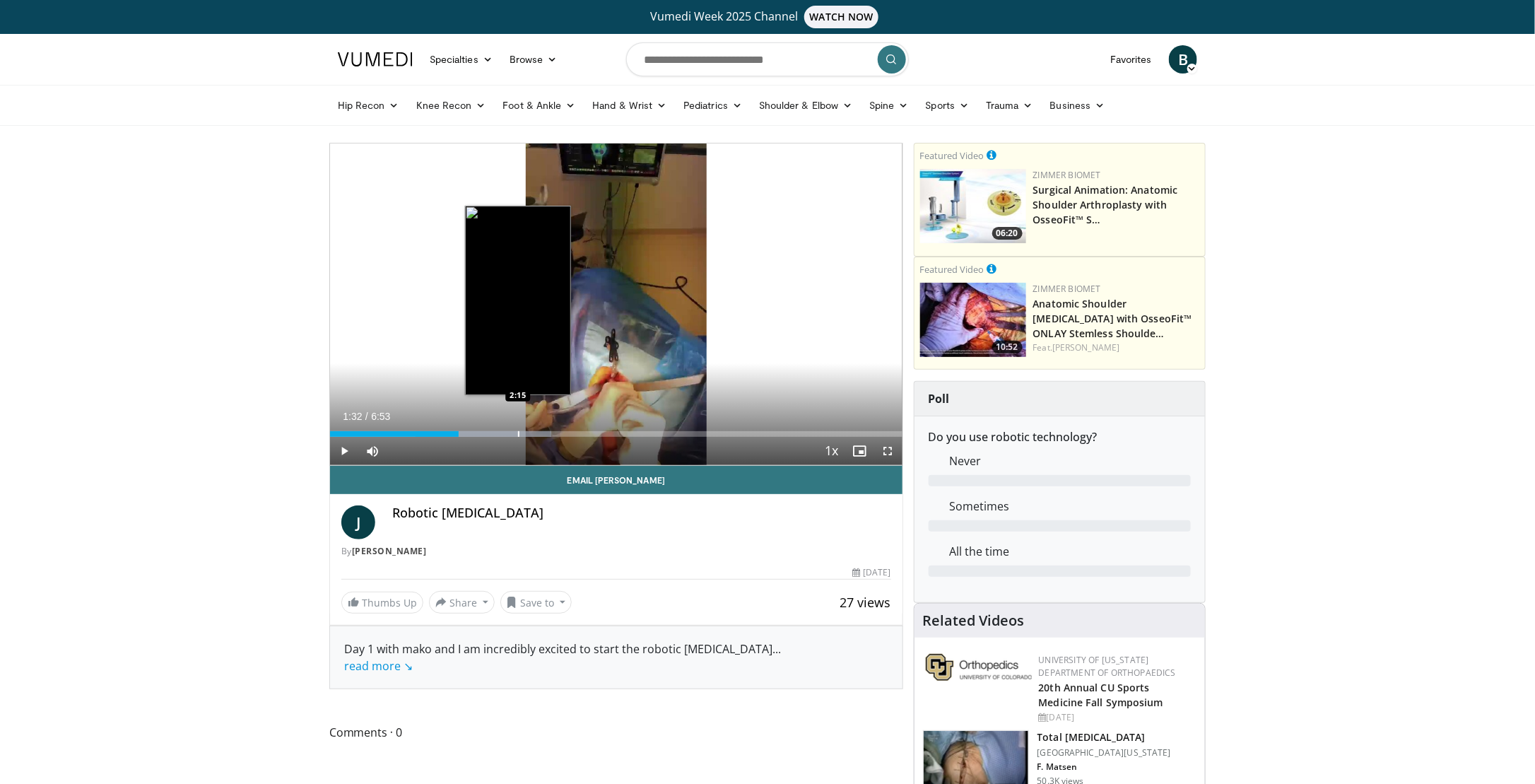
click at [520, 433] on div "Loaded : 38.64% 1:32 2:15" at bounding box center [616, 434] width 572 height 6
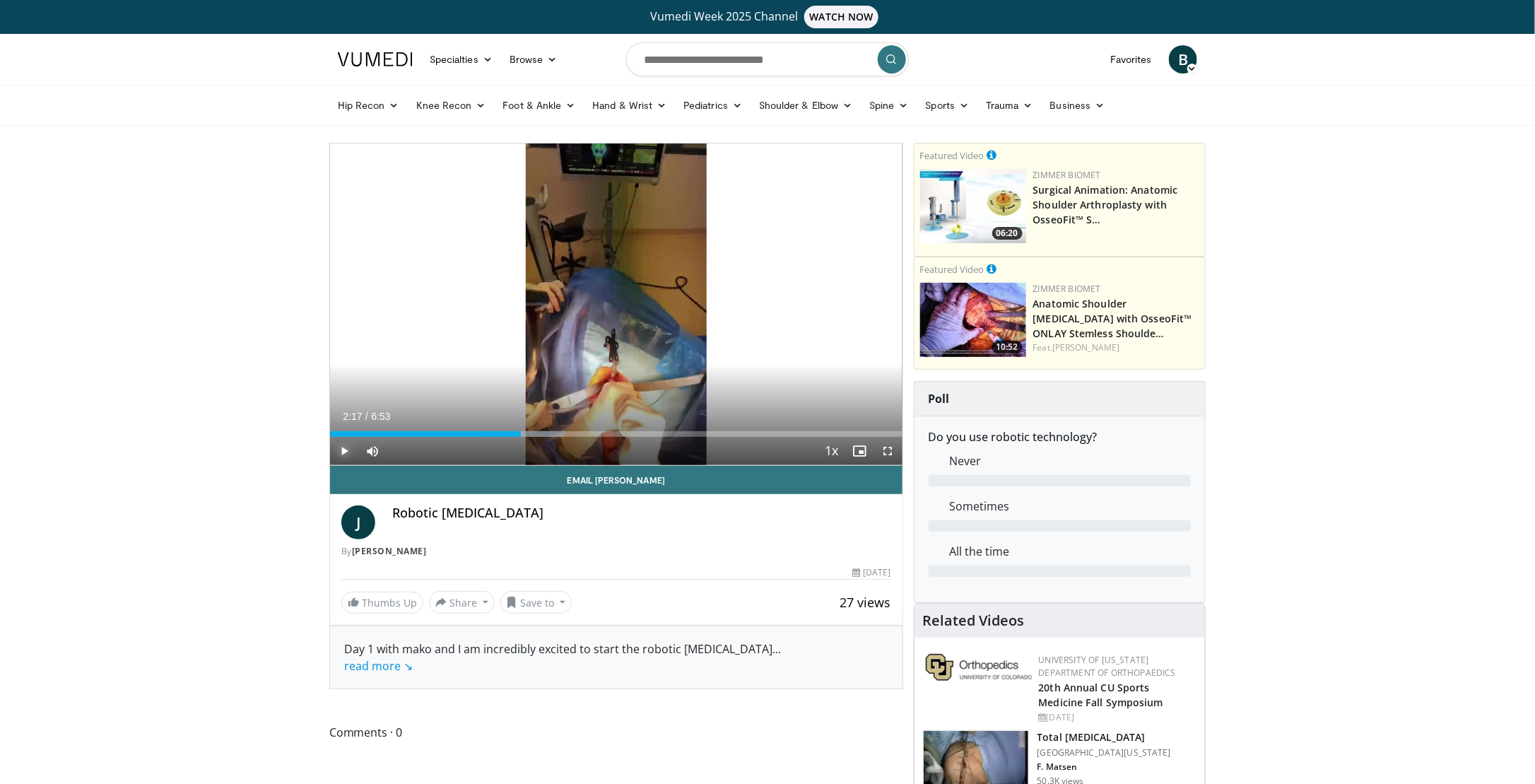
click at [344, 454] on span "Video Player" at bounding box center [344, 450] width 28 height 28
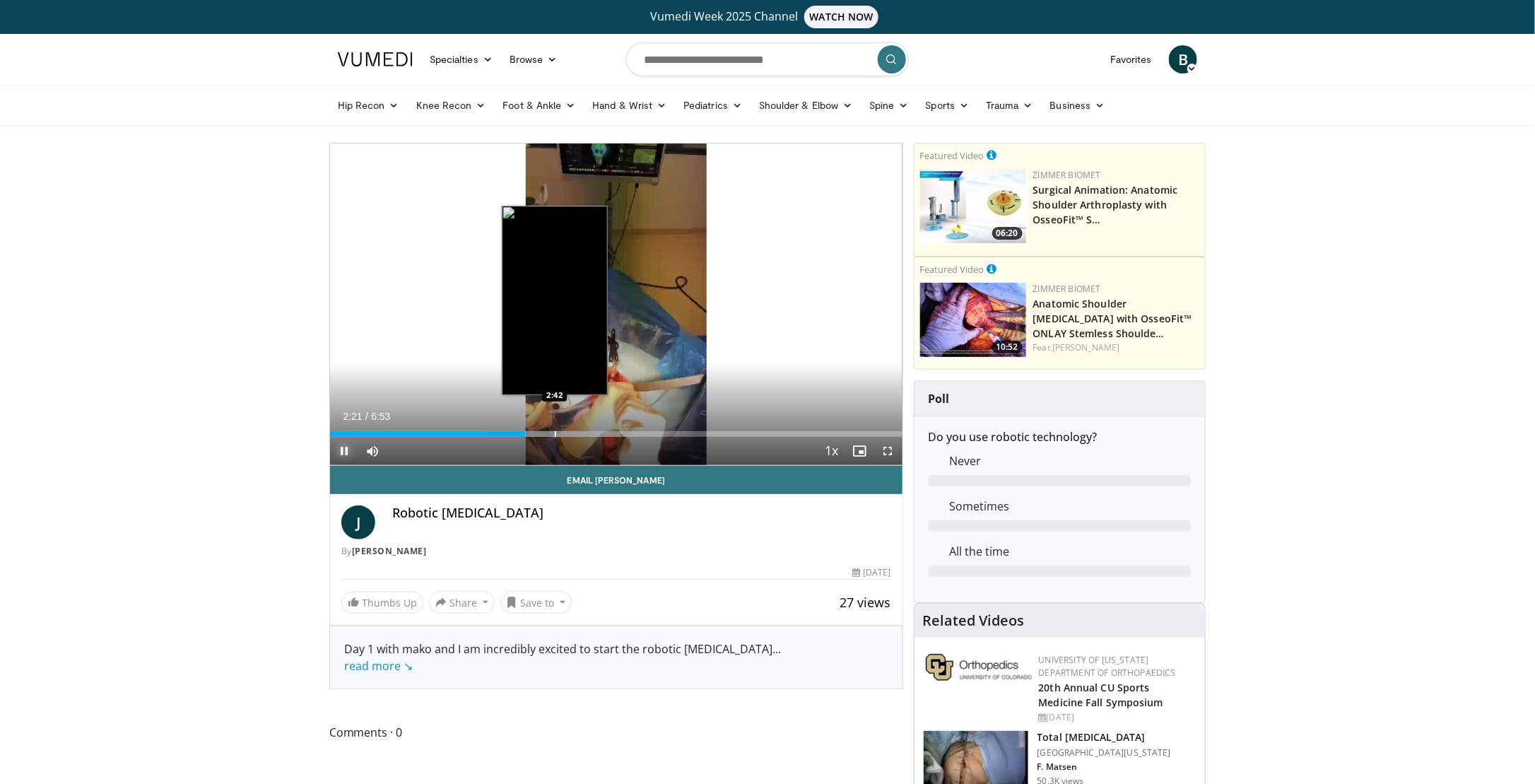
click at [555, 433] on div "Progress Bar" at bounding box center [555, 434] width 1 height 6
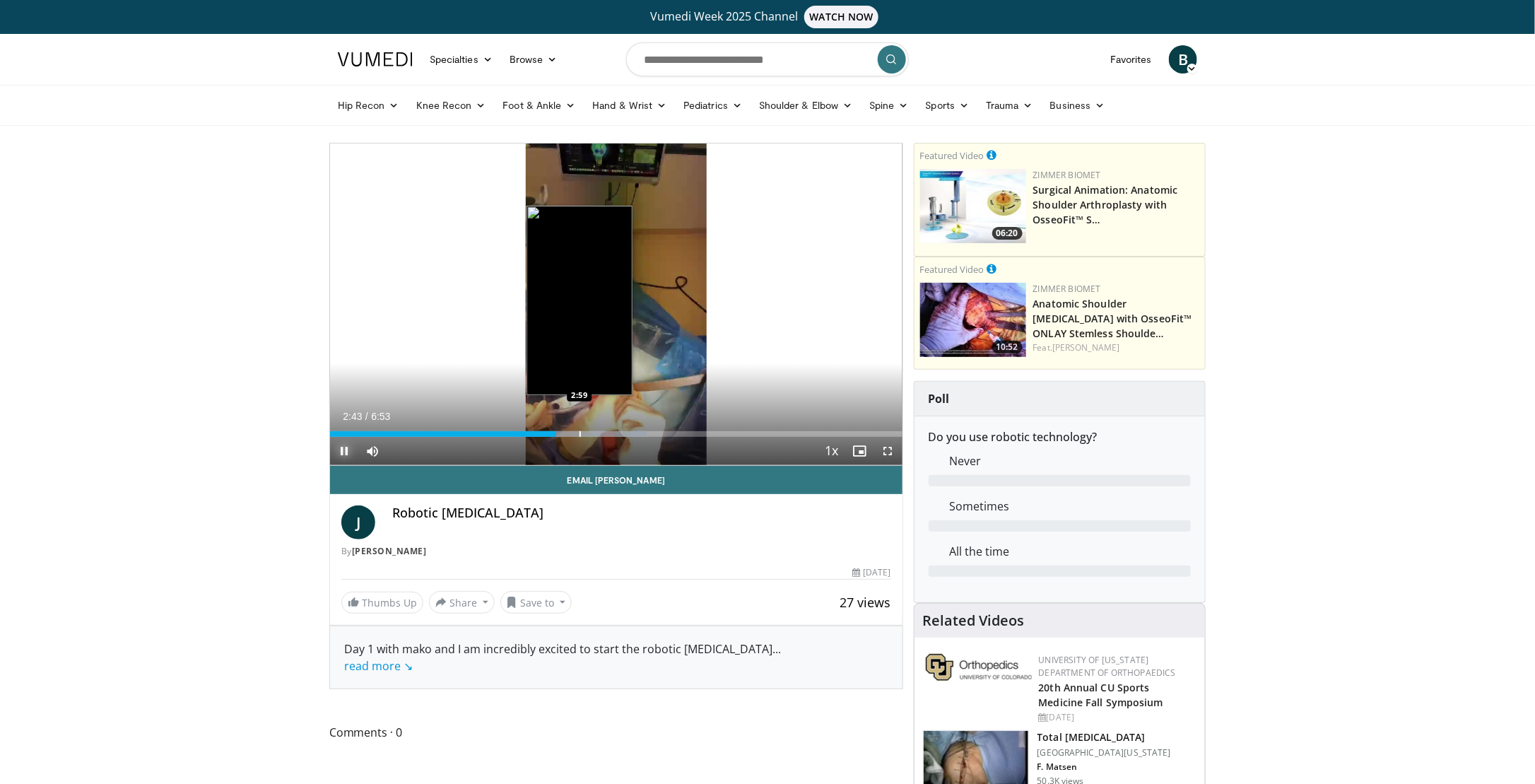
click at [580, 434] on div "Progress Bar" at bounding box center [580, 434] width 1 height 6
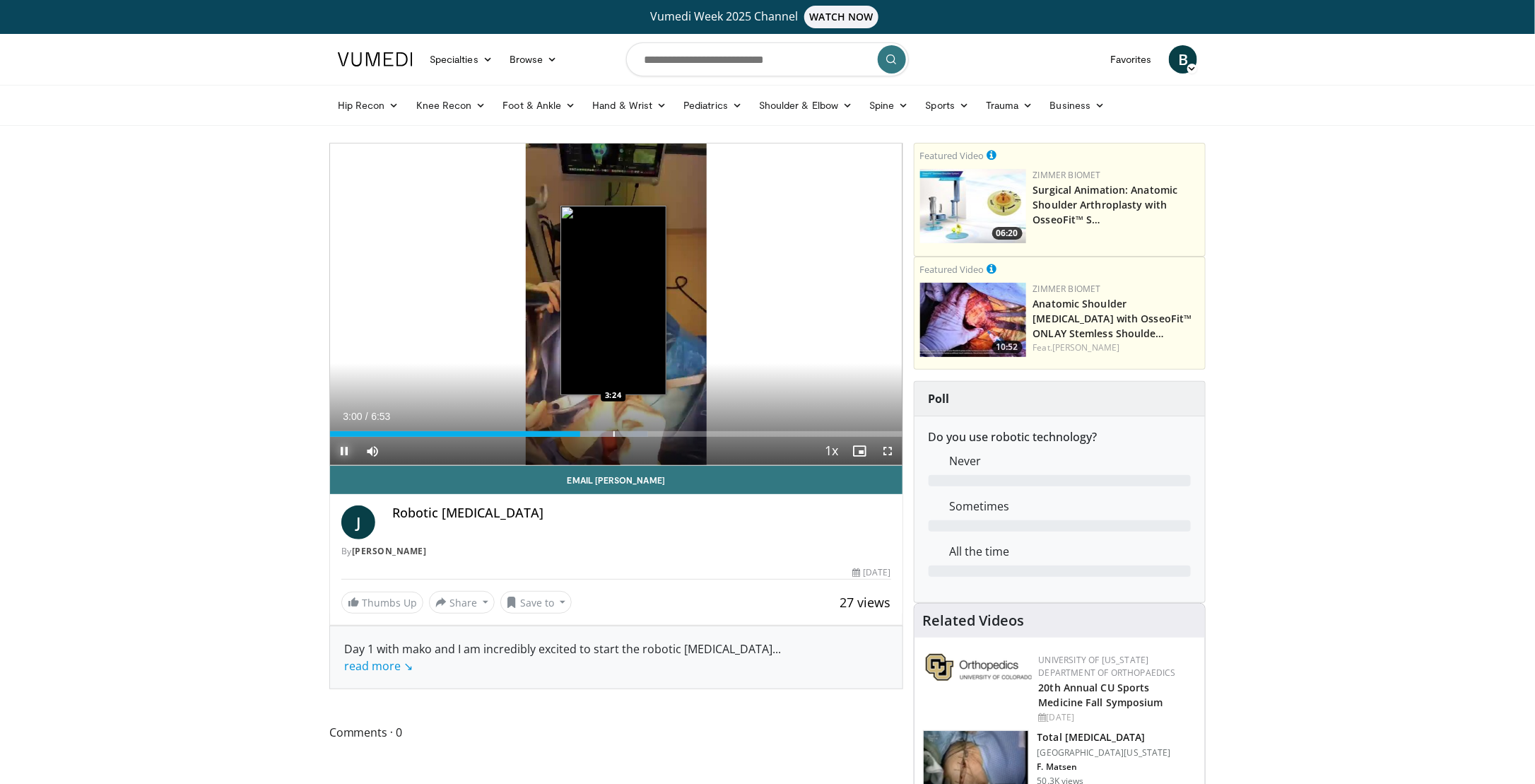
click at [613, 434] on div "Progress Bar" at bounding box center [613, 434] width 1 height 6
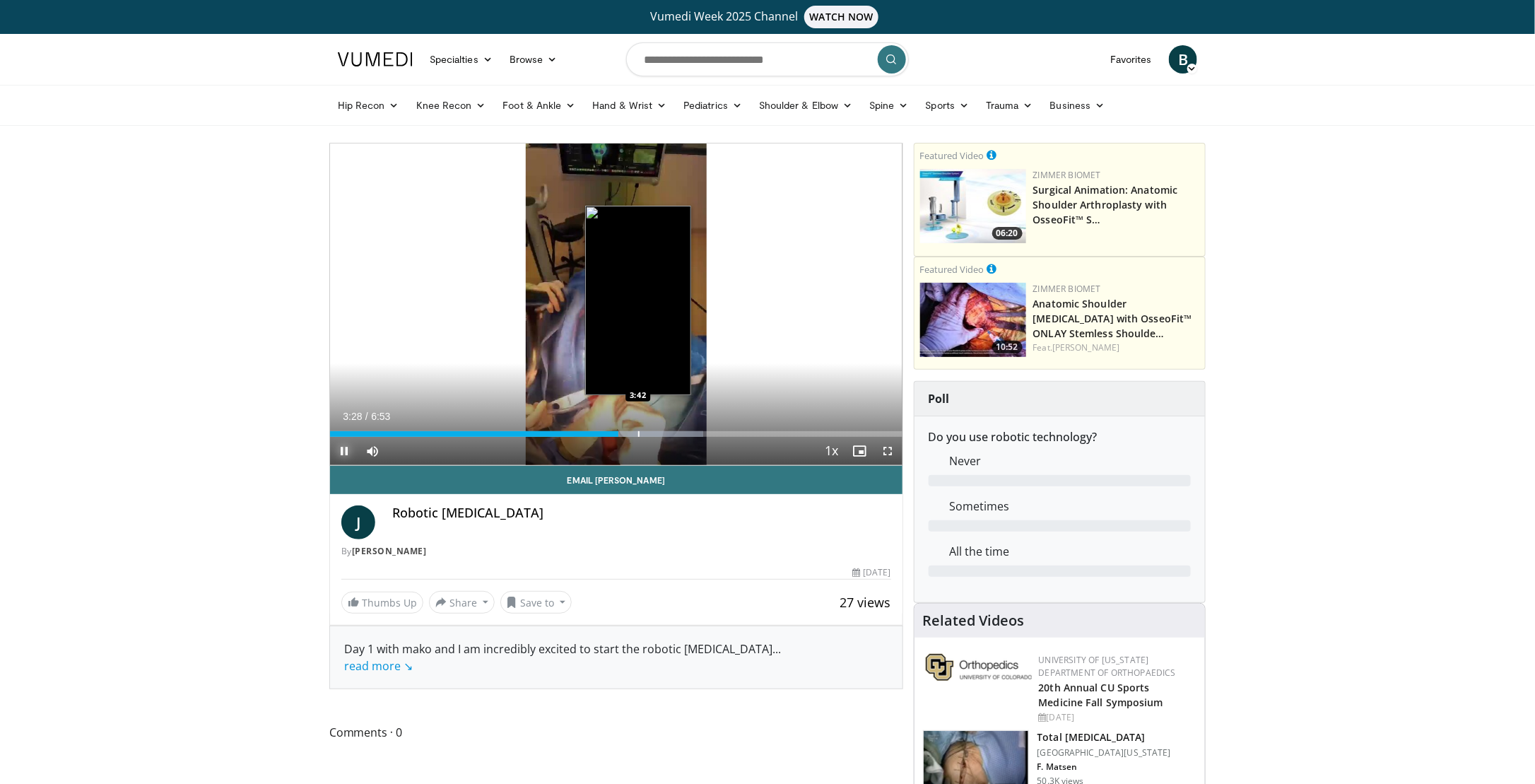
click at [639, 434] on div "Progress Bar" at bounding box center [638, 434] width 1 height 6
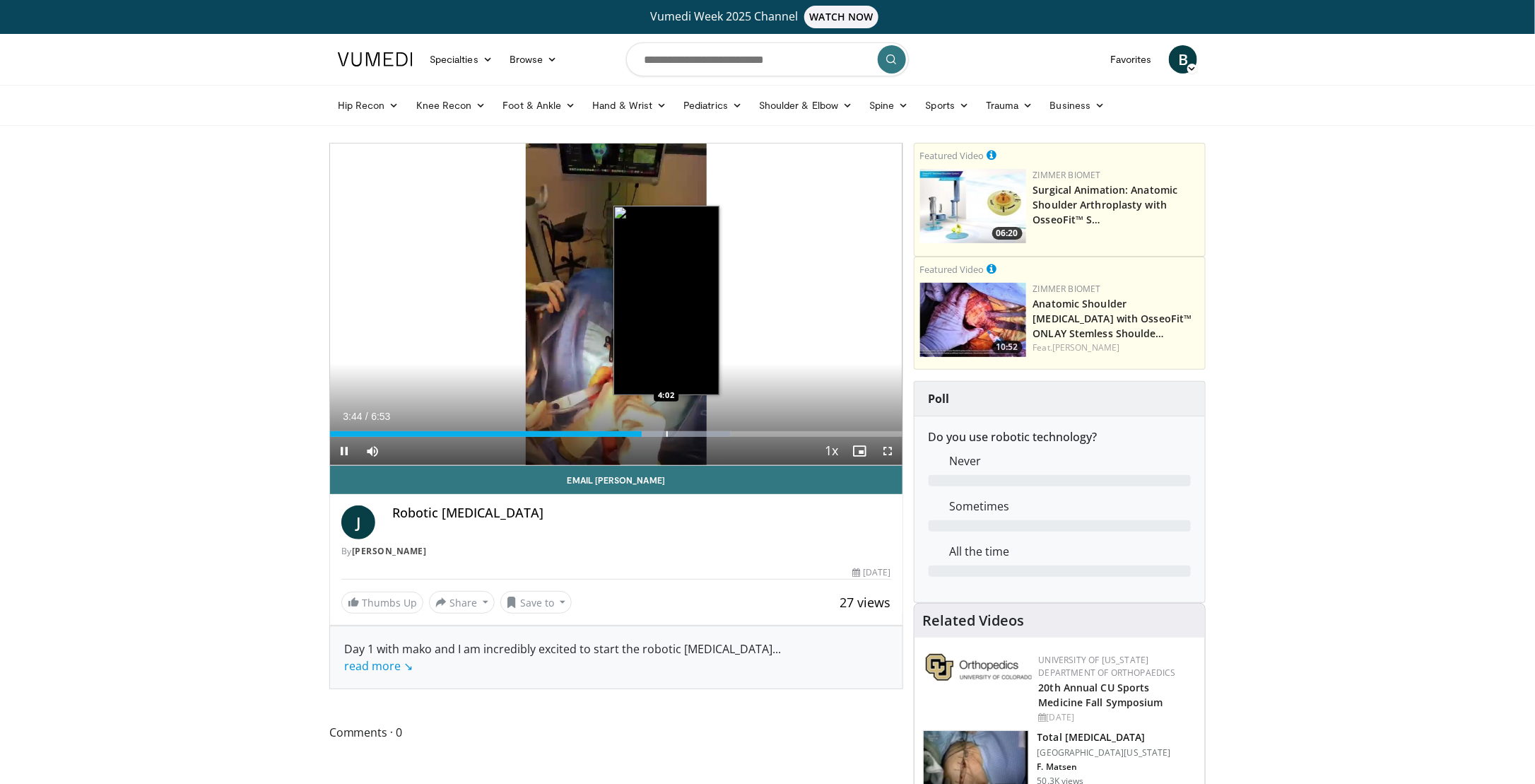
click at [665, 433] on video-js "**********" at bounding box center [616, 304] width 572 height 322
click at [676, 434] on div "Progress Bar" at bounding box center [676, 434] width 1 height 6
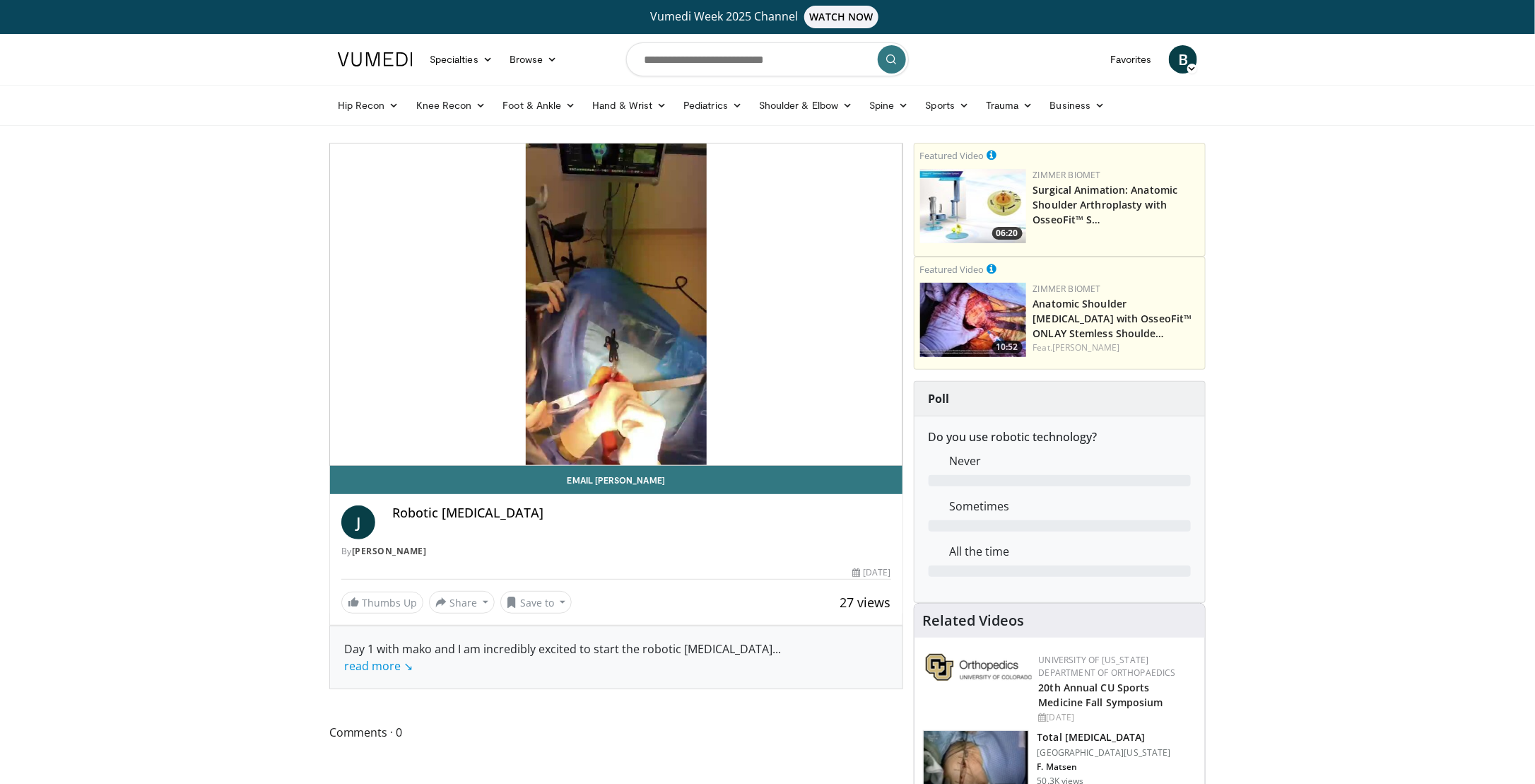
click at [724, 432] on div "10 seconds Tap to unmute" at bounding box center [616, 303] width 572 height 321
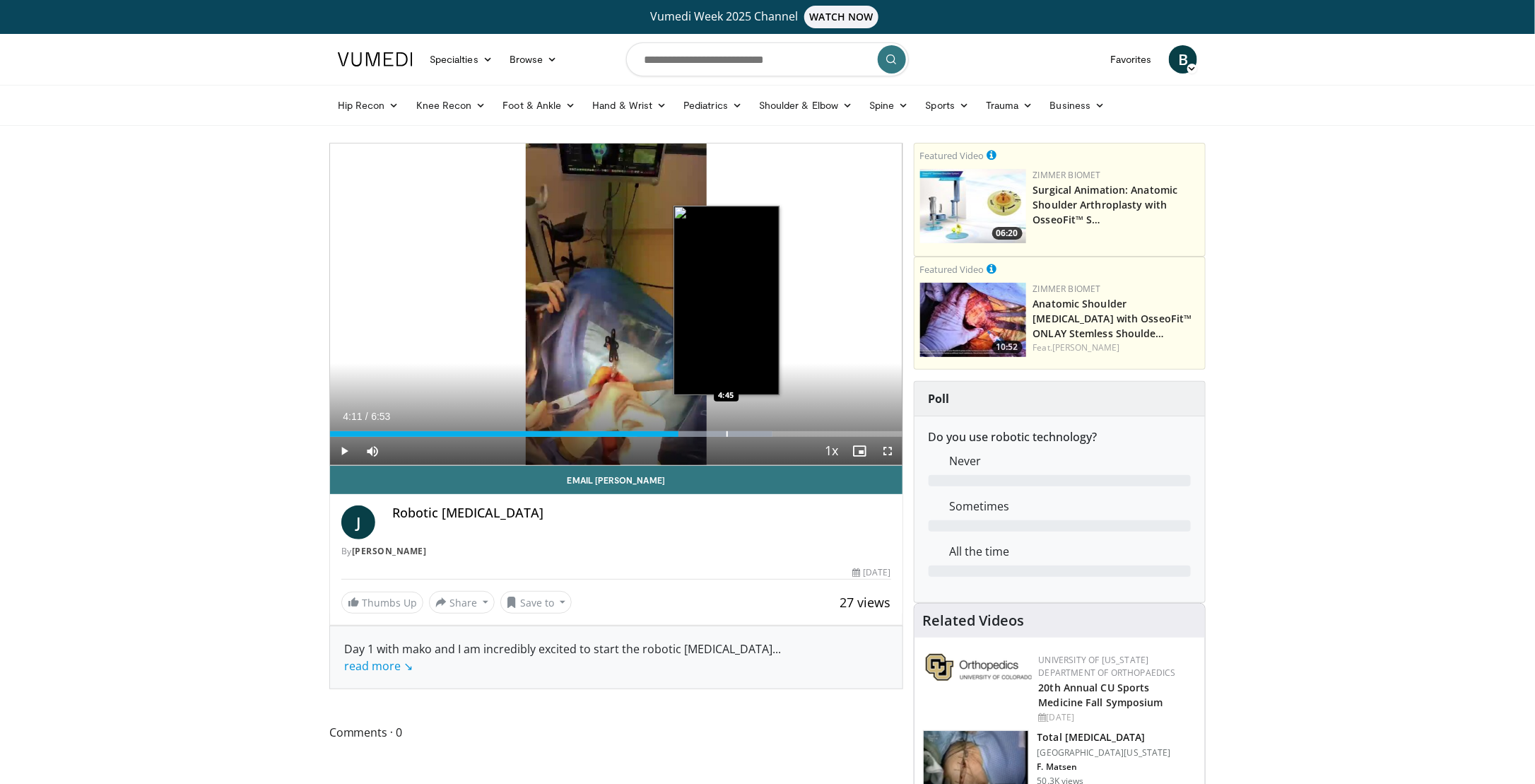
click at [727, 435] on div "Progress Bar" at bounding box center [727, 434] width 1 height 6
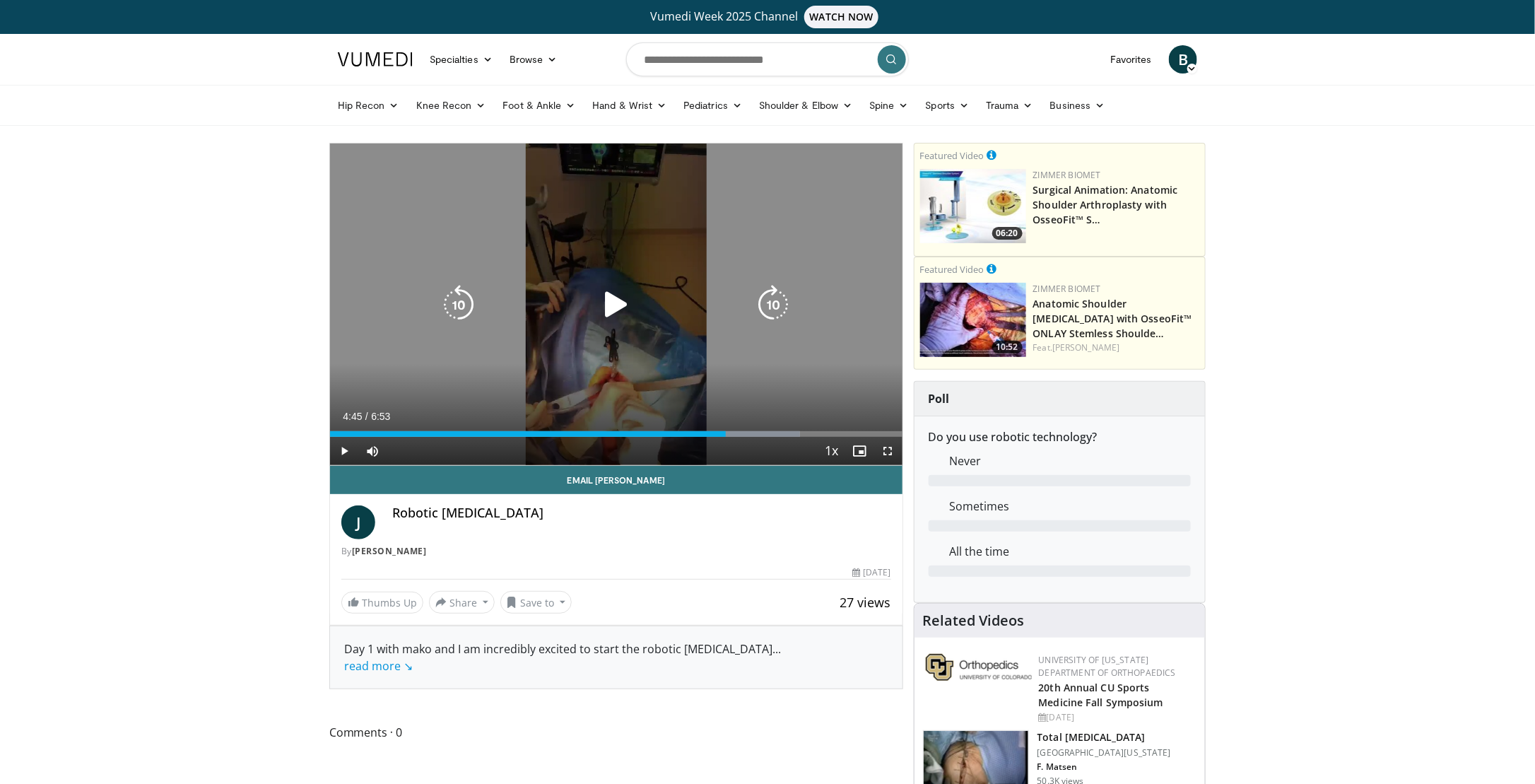
click at [823, 373] on div "10 seconds Tap to unmute" at bounding box center [616, 303] width 572 height 321
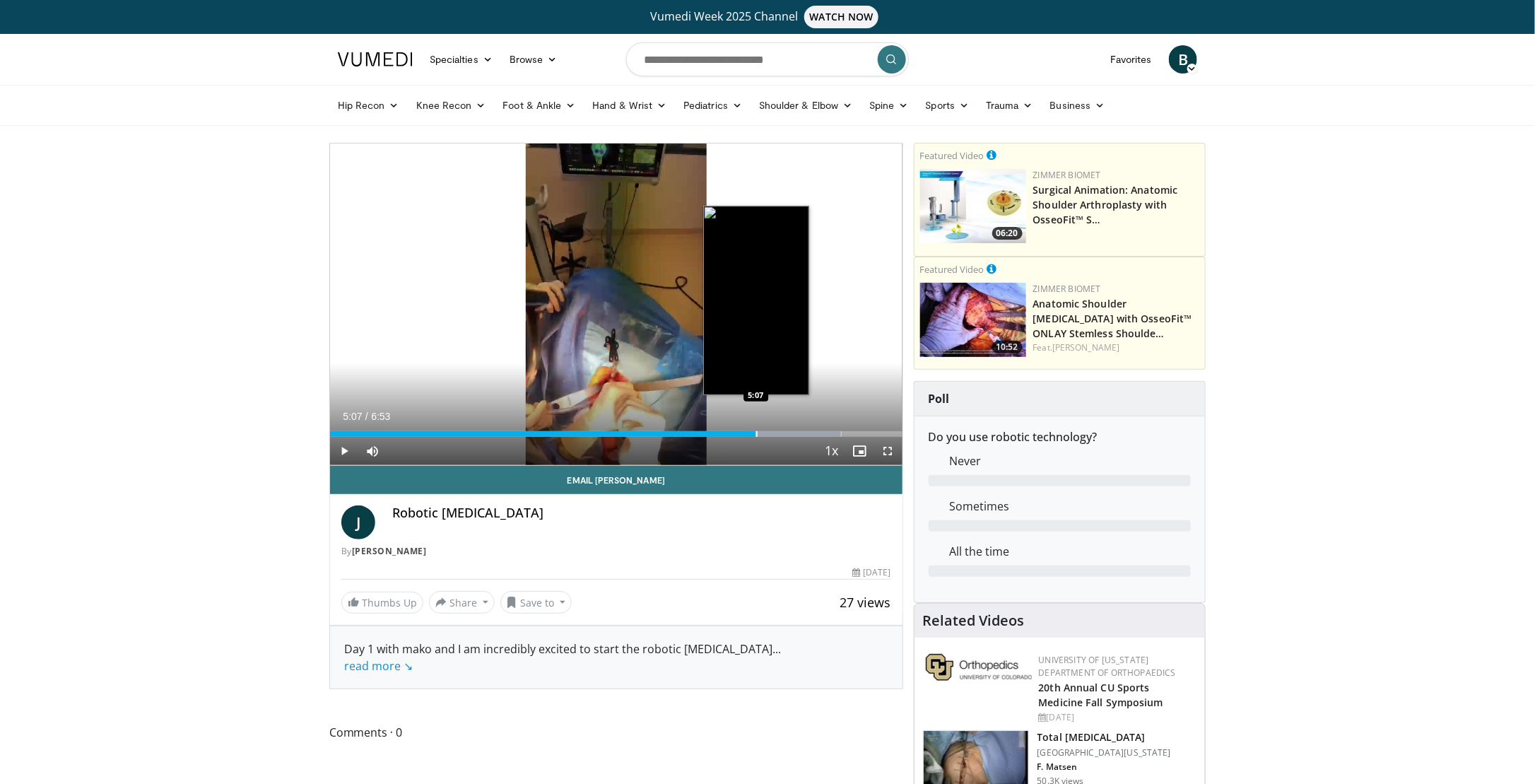
click at [756, 435] on div "Progress Bar" at bounding box center [756, 434] width 1 height 6
click at [771, 434] on div "Progress Bar" at bounding box center [769, 434] width 1 height 6
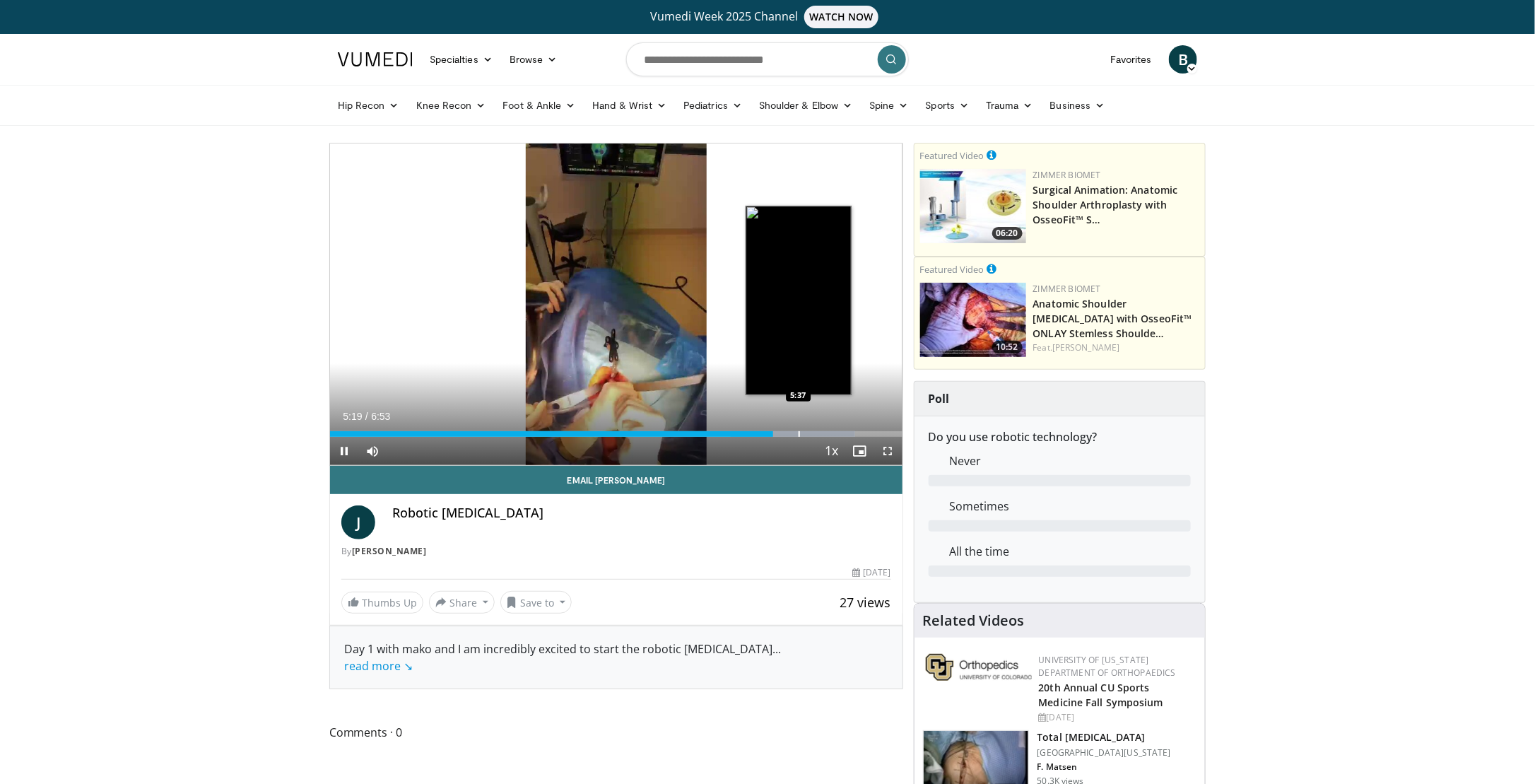
click at [799, 432] on div "Progress Bar" at bounding box center [799, 434] width 1 height 6
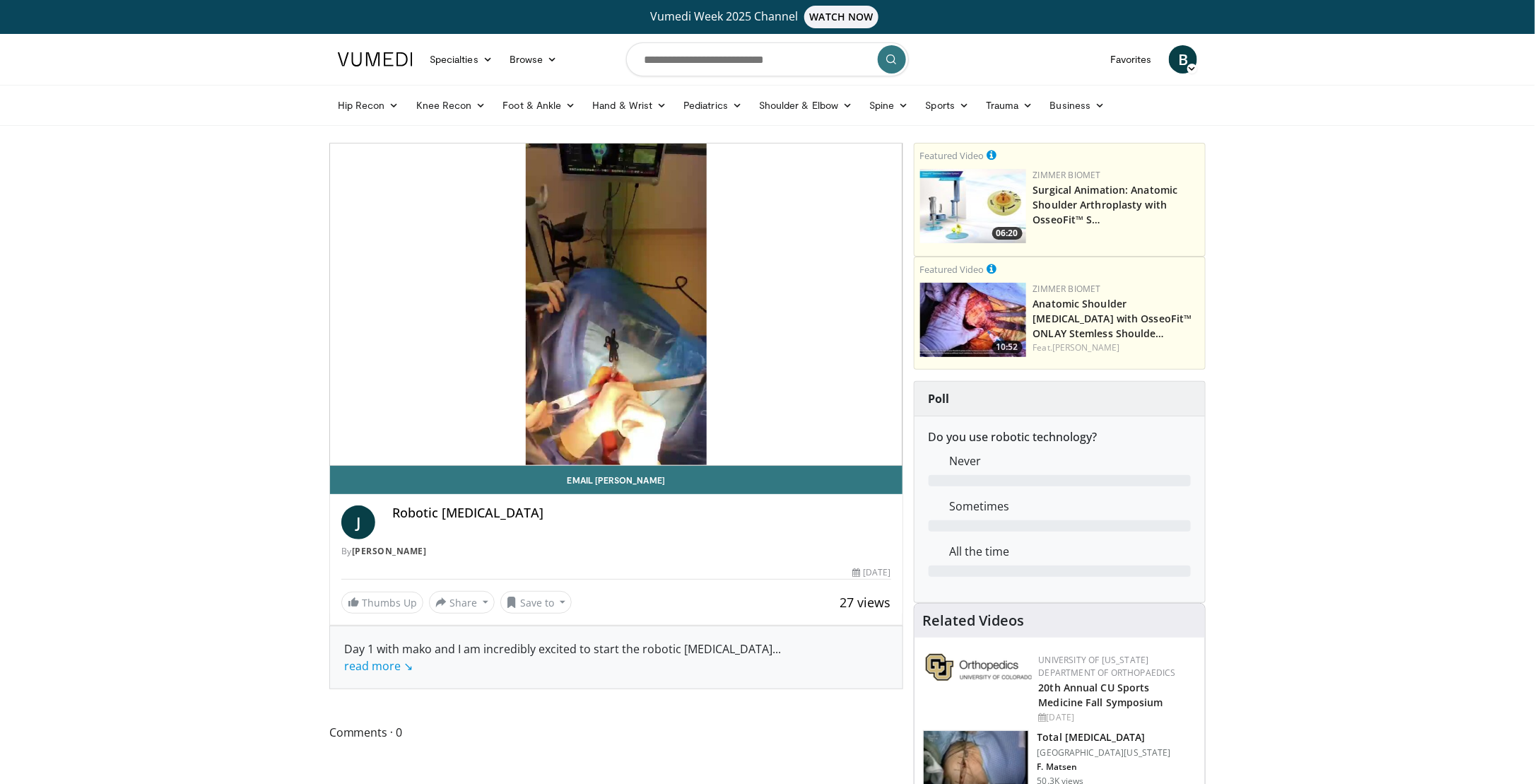
click at [820, 435] on div "10 seconds Tap to unmute" at bounding box center [616, 303] width 572 height 321
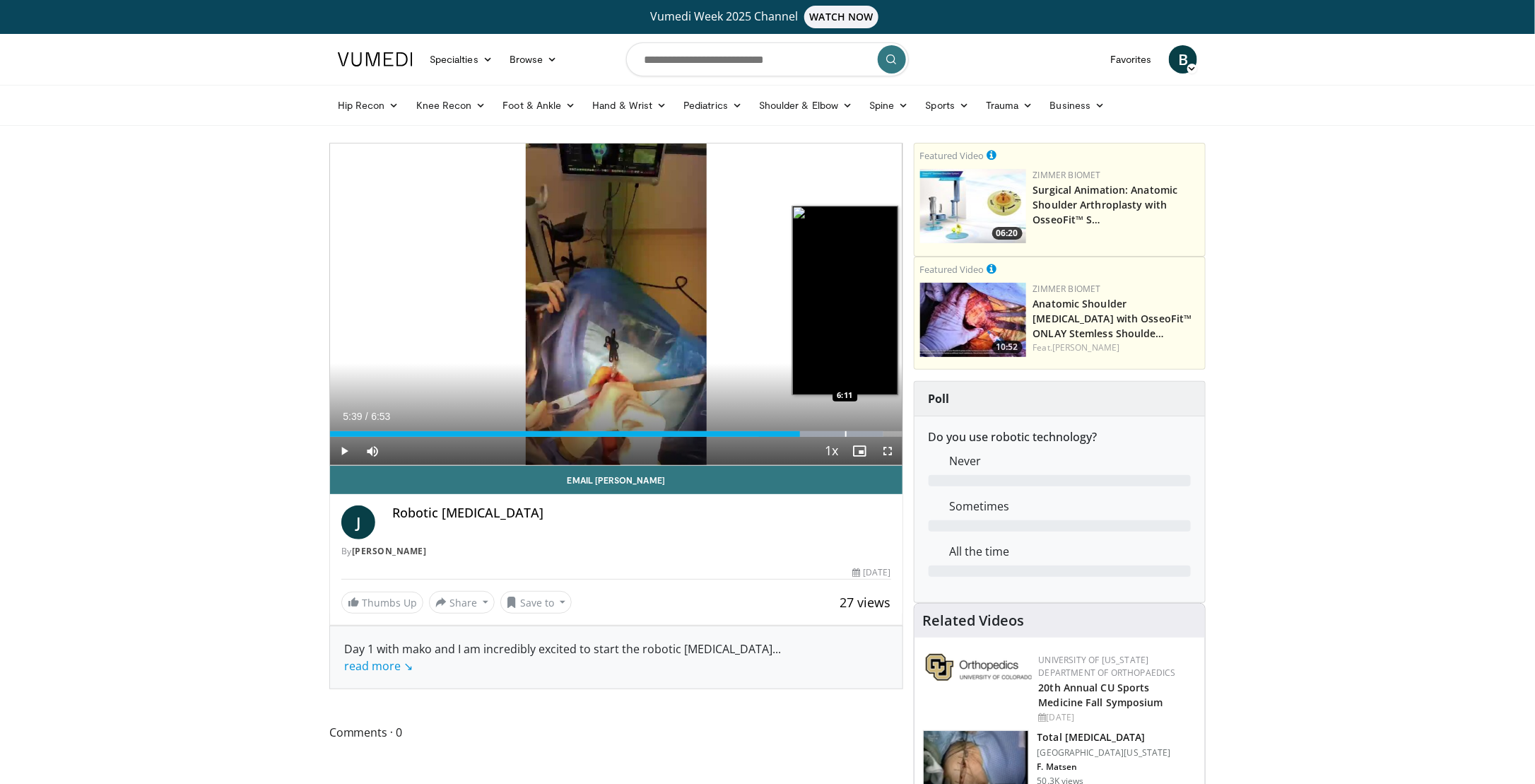
click at [846, 434] on div "Progress Bar" at bounding box center [846, 434] width 1 height 6
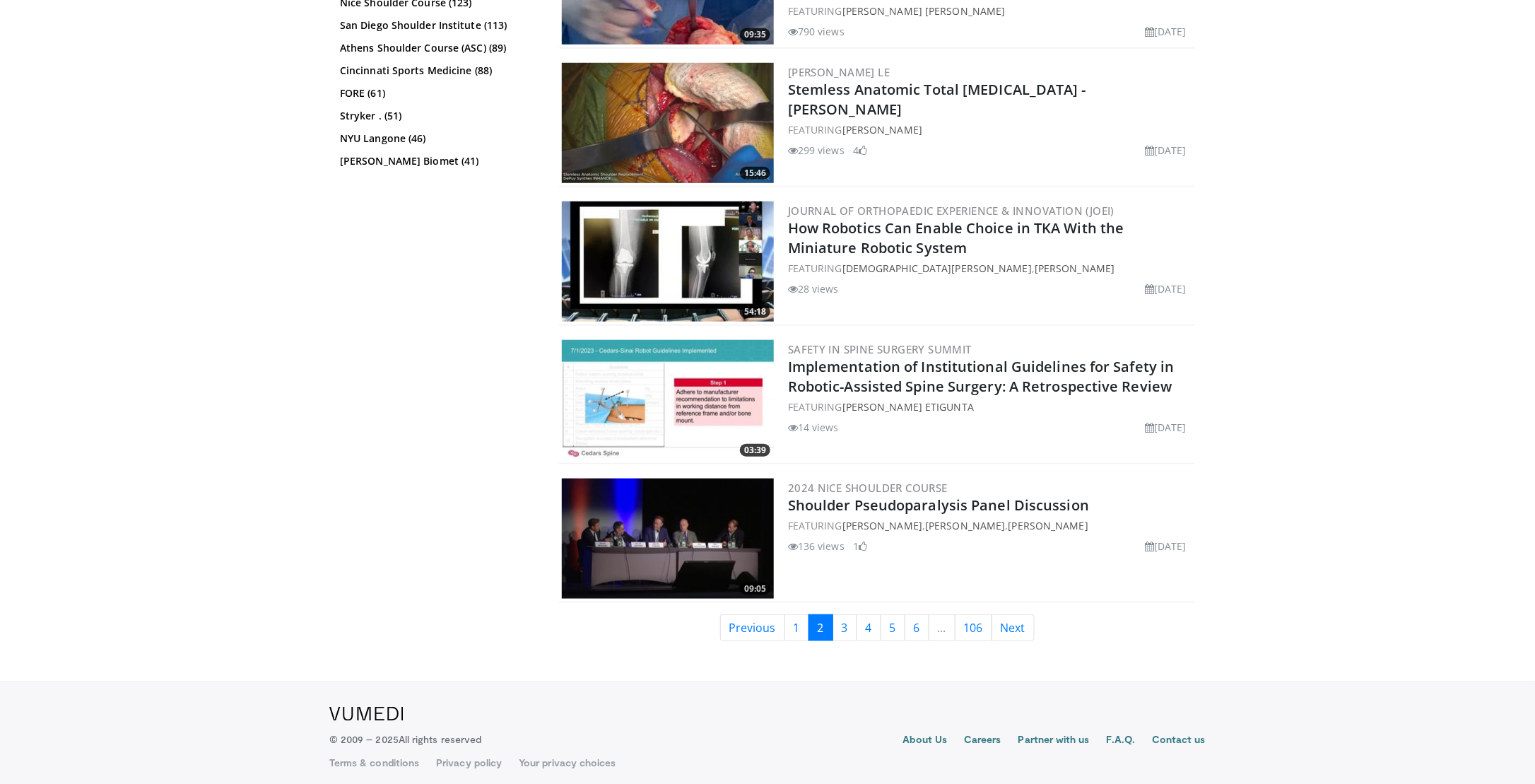
scroll to position [3177, 0]
click at [838, 624] on link "3" at bounding box center [845, 628] width 25 height 27
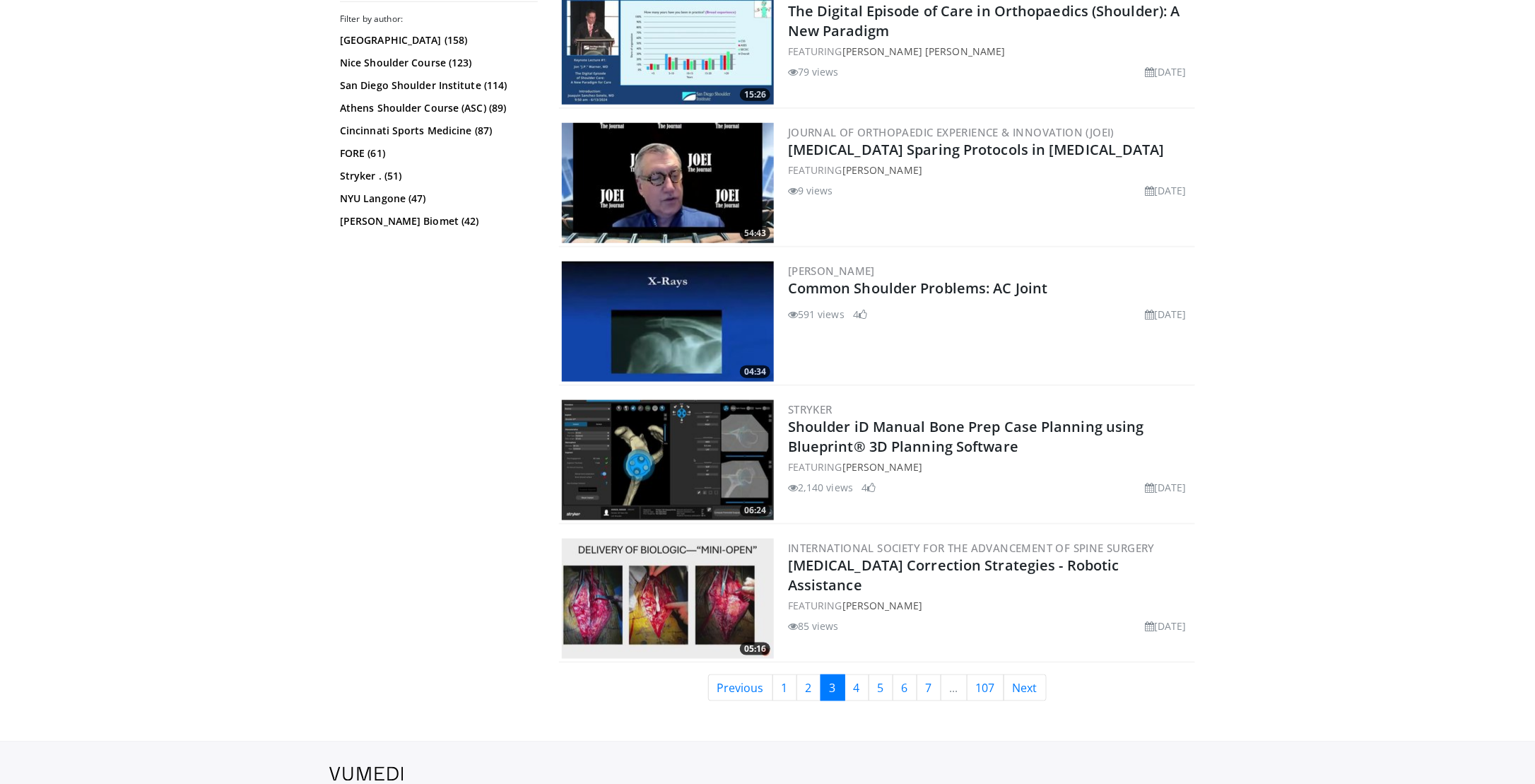
scroll to position [3324, 0]
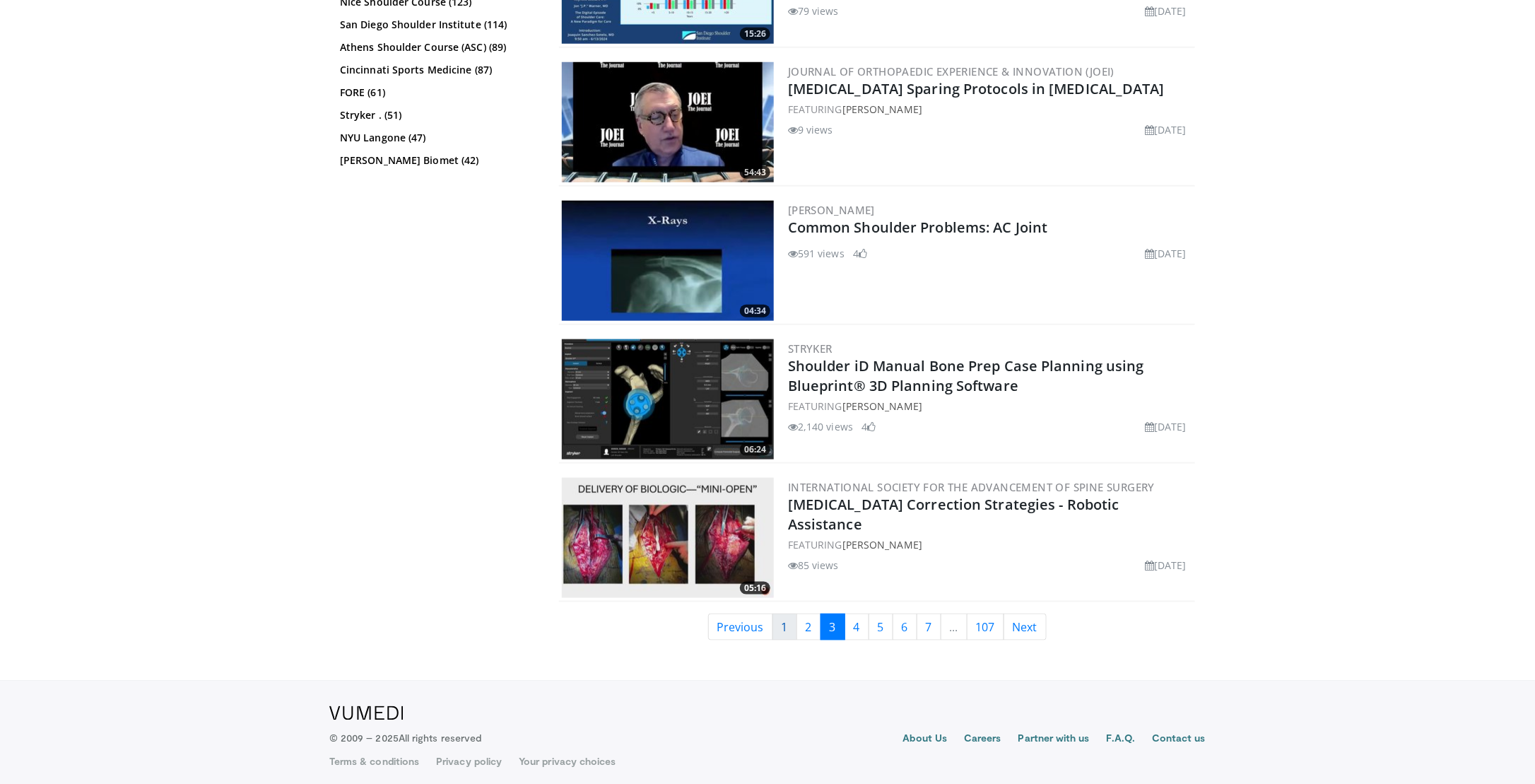
click at [788, 628] on link "1" at bounding box center [785, 627] width 25 height 27
